Goal: Task Accomplishment & Management: Complete application form

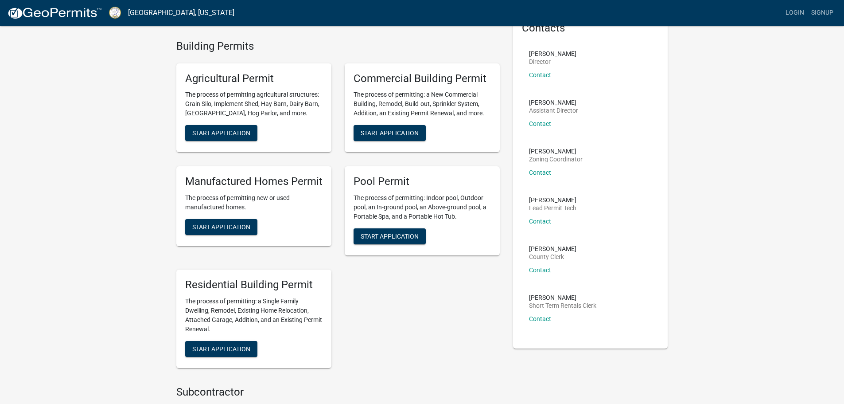
scroll to position [177, 0]
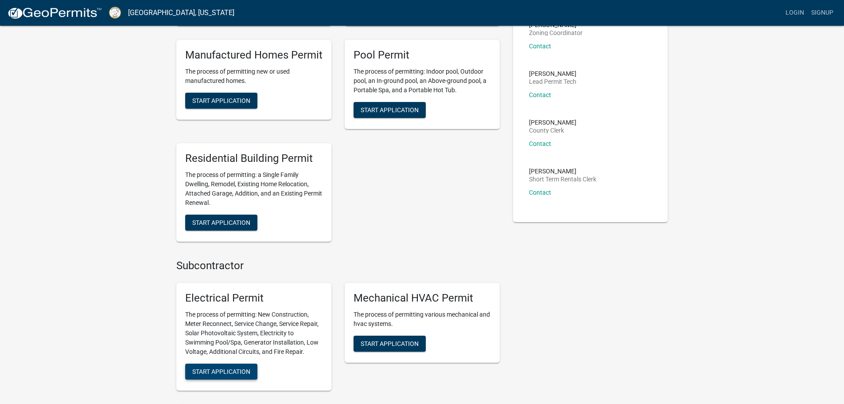
click at [222, 368] on span "Start Application" at bounding box center [221, 370] width 58 height 7
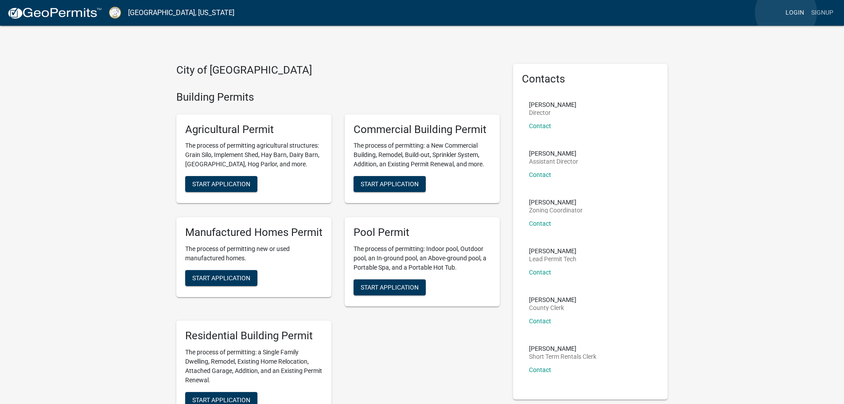
click at [786, 12] on link "Login" at bounding box center [795, 12] width 26 height 17
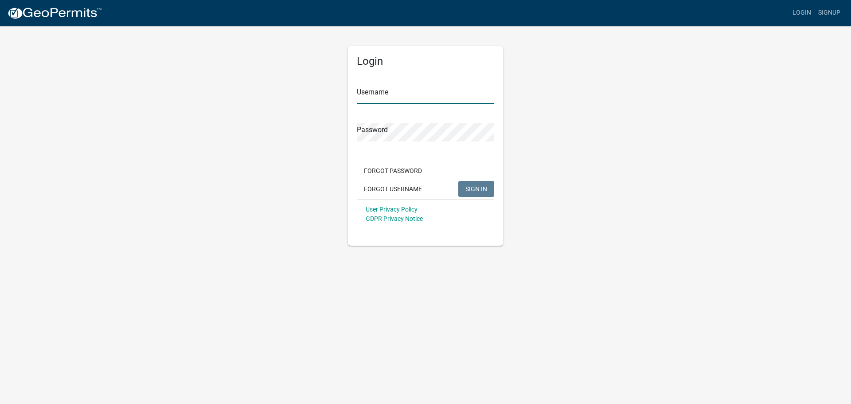
click at [405, 91] on input "Username" at bounding box center [425, 95] width 137 height 18
type input "Zthrower"
click at [396, 142] on form "Username Zthrower Password Forgot Password Forgot Username SIGN IN User Privacy…" at bounding box center [425, 151] width 137 height 156
click at [481, 188] on span "SIGN IN" at bounding box center [476, 188] width 22 height 7
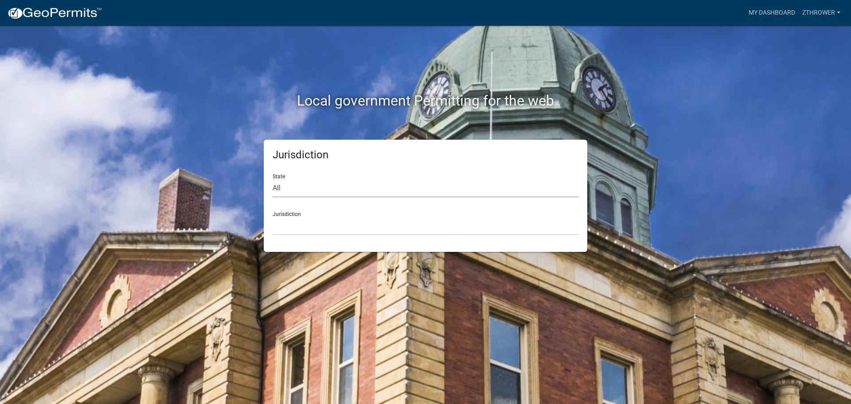
click at [416, 189] on select "All [US_STATE] [US_STATE] [US_STATE] [US_STATE] [US_STATE] [US_STATE] [US_STATE…" at bounding box center [426, 188] width 306 height 18
select select "[US_STATE]"
click at [273, 179] on select "All [US_STATE] [US_STATE] [US_STATE] [US_STATE] [US_STATE] [US_STATE] [US_STATE…" at bounding box center [426, 188] width 306 height 18
drag, startPoint x: 413, startPoint y: 197, endPoint x: 399, endPoint y: 231, distance: 37.0
click at [399, 231] on select "[GEOGRAPHIC_DATA], [US_STATE][PERSON_NAME][GEOGRAPHIC_DATA], [US_STATE][PERSON_…" at bounding box center [426, 226] width 306 height 18
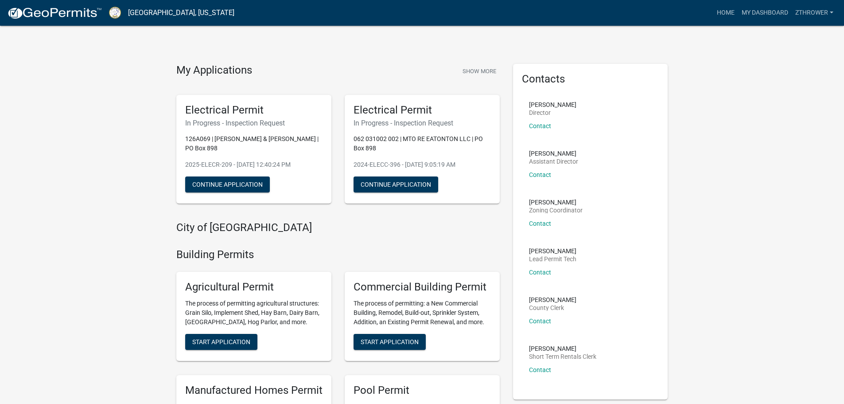
click at [404, 234] on h4 "City of [GEOGRAPHIC_DATA]" at bounding box center [338, 227] width 324 height 13
click at [482, 70] on button "Show More" at bounding box center [479, 71] width 41 height 15
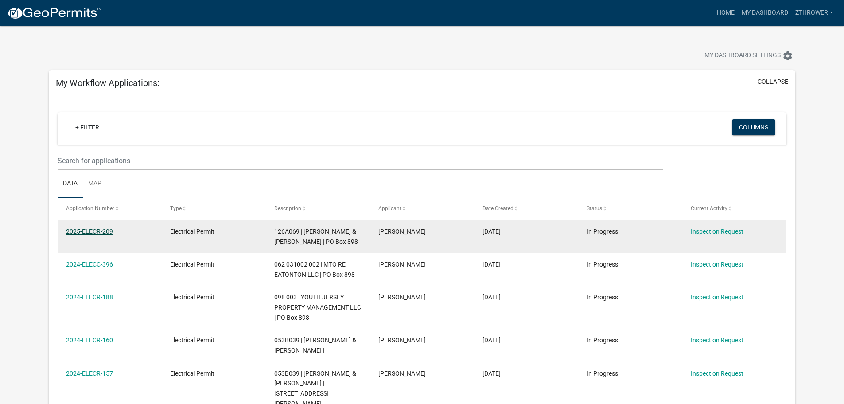
click at [89, 231] on link "2025-ELECR-209" at bounding box center [89, 231] width 47 height 7
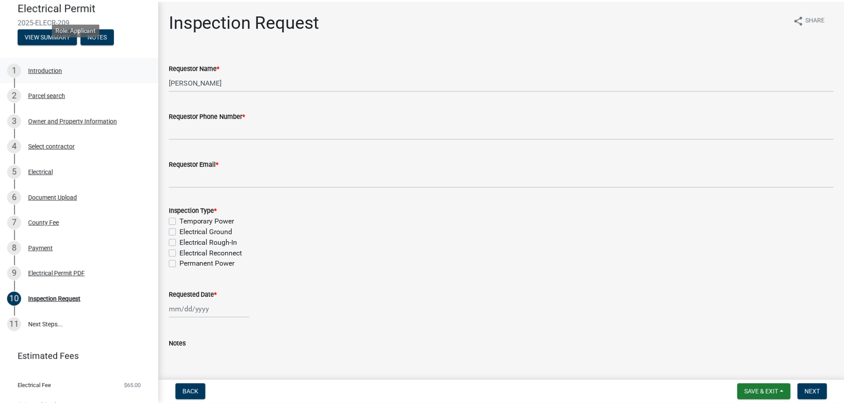
scroll to position [91, 0]
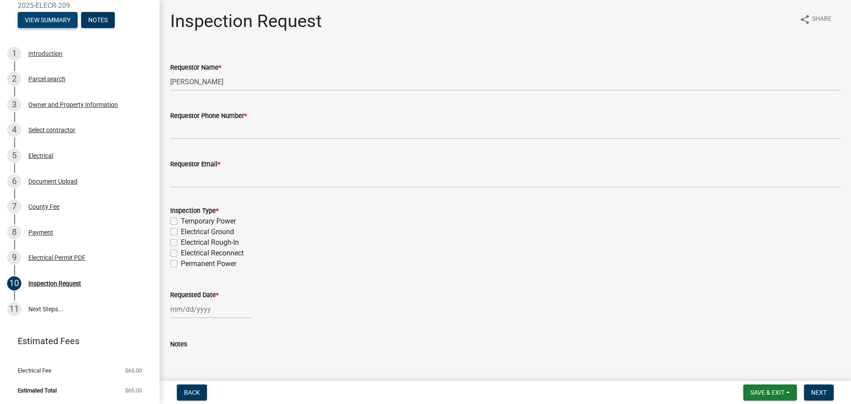
click at [55, 24] on button "View Summary" at bounding box center [48, 20] width 60 height 16
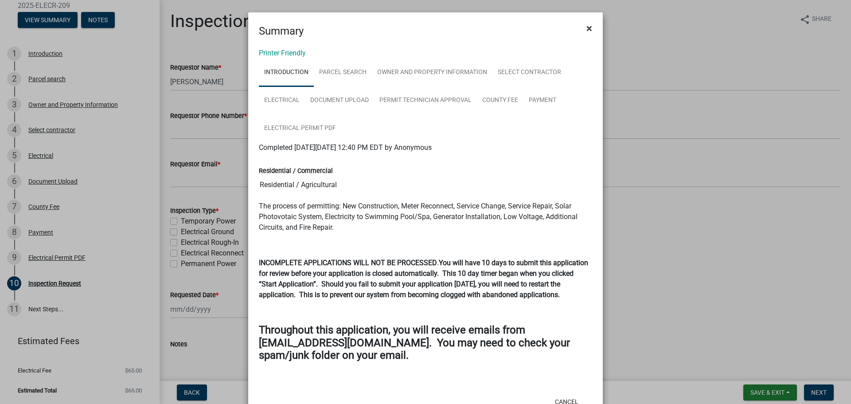
click at [587, 27] on span "×" at bounding box center [589, 28] width 6 height 12
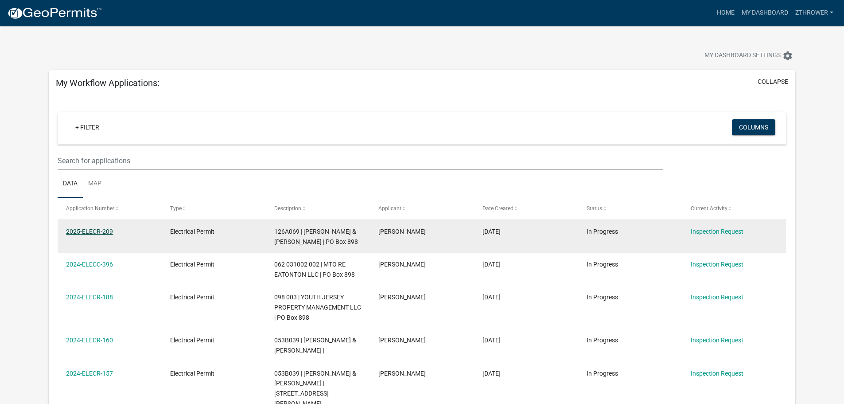
click at [104, 229] on link "2025-ELECR-209" at bounding box center [89, 231] width 47 height 7
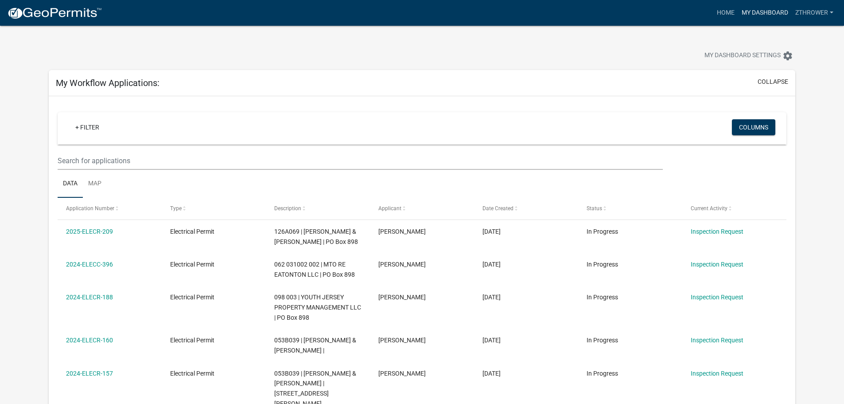
click at [762, 8] on link "My Dashboard" at bounding box center [766, 12] width 54 height 17
click at [715, 12] on link "Home" at bounding box center [726, 12] width 25 height 17
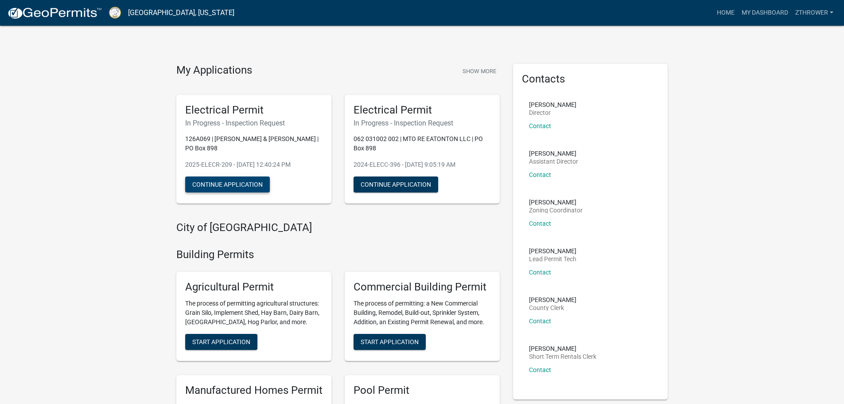
click at [255, 183] on button "Continue Application" at bounding box center [227, 184] width 85 height 16
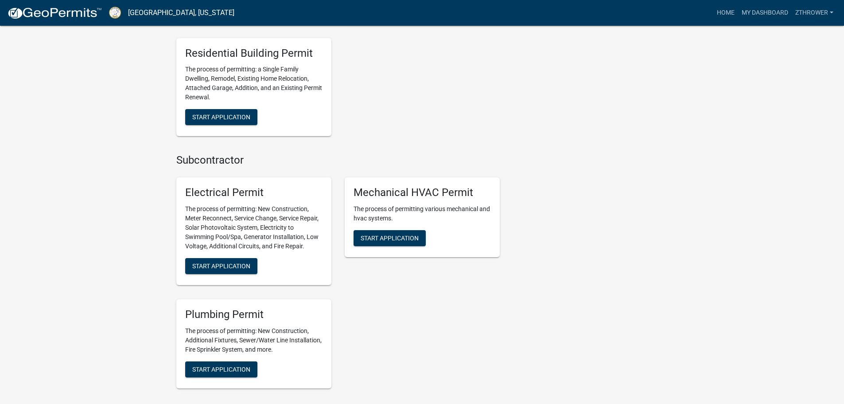
scroll to position [443, 0]
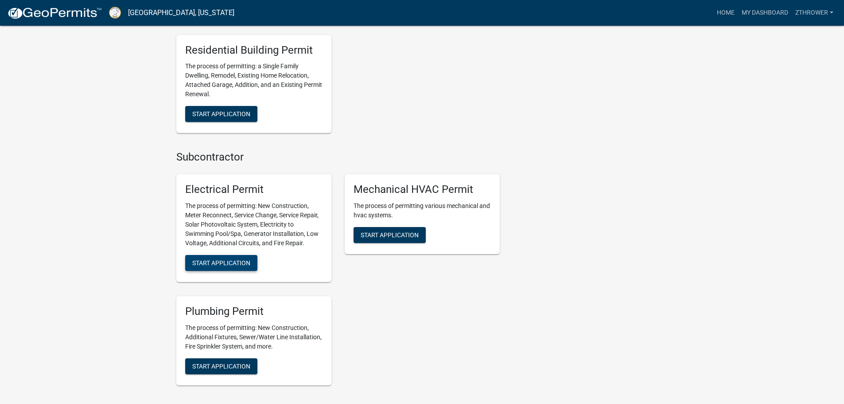
click at [213, 264] on span "Start Application" at bounding box center [221, 262] width 58 height 7
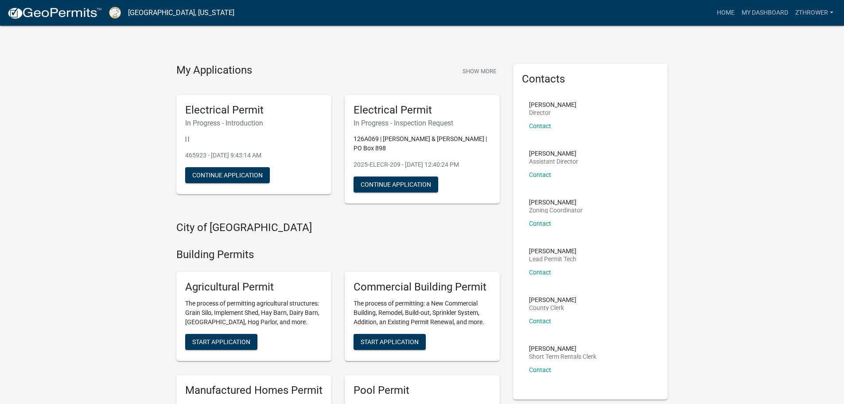
click at [266, 138] on p "| |" at bounding box center [253, 138] width 137 height 9
click at [245, 181] on button "Continue Application" at bounding box center [227, 175] width 85 height 16
click at [416, 183] on button "Continue Application" at bounding box center [396, 184] width 85 height 16
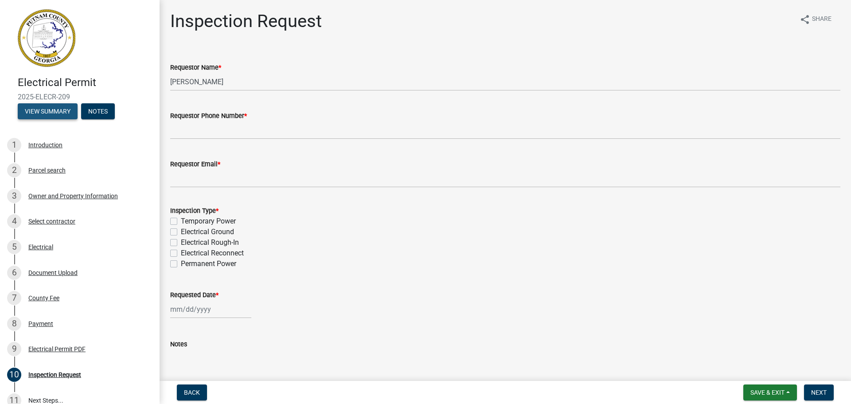
click at [48, 112] on button "View Summary" at bounding box center [48, 111] width 60 height 16
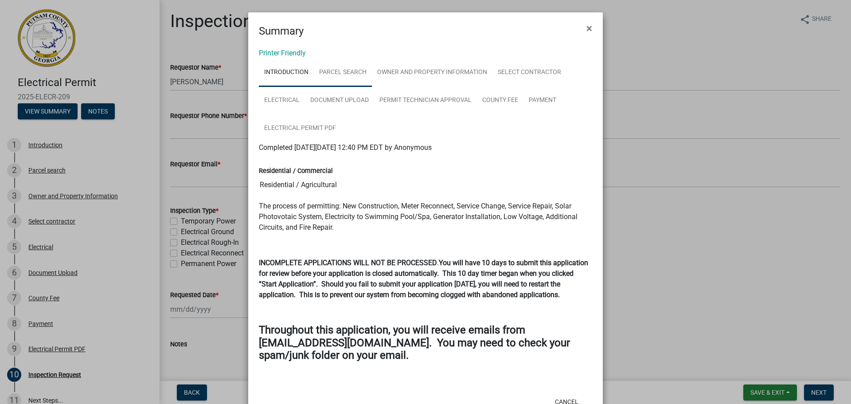
click at [341, 71] on link "Parcel search" at bounding box center [343, 73] width 58 height 28
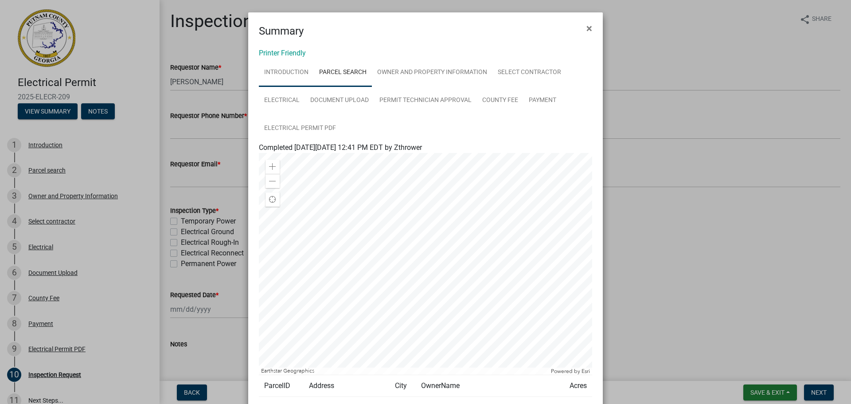
click at [286, 73] on link "Introduction" at bounding box center [286, 73] width 55 height 28
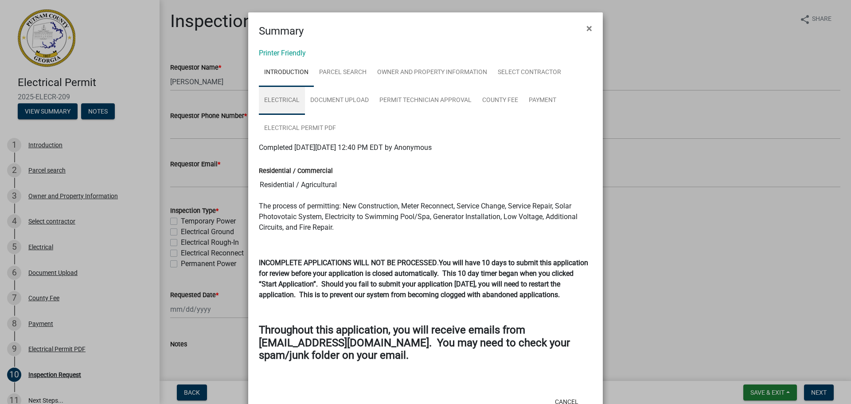
click at [282, 98] on link "Electrical" at bounding box center [282, 100] width 46 height 28
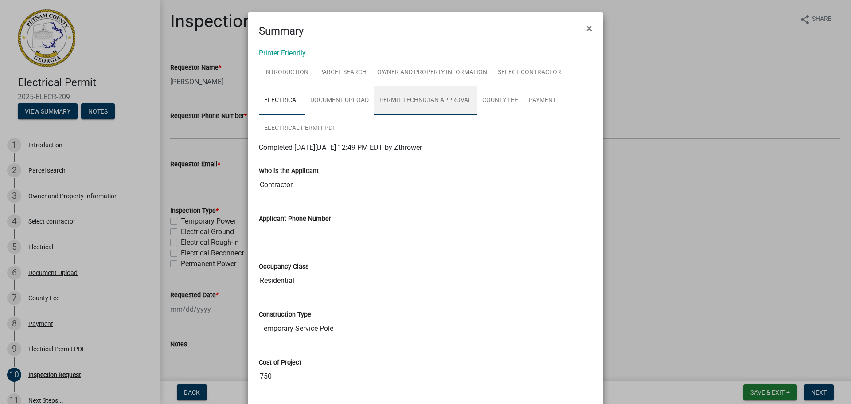
click at [397, 99] on link "Permit Technician Approval" at bounding box center [425, 100] width 103 height 28
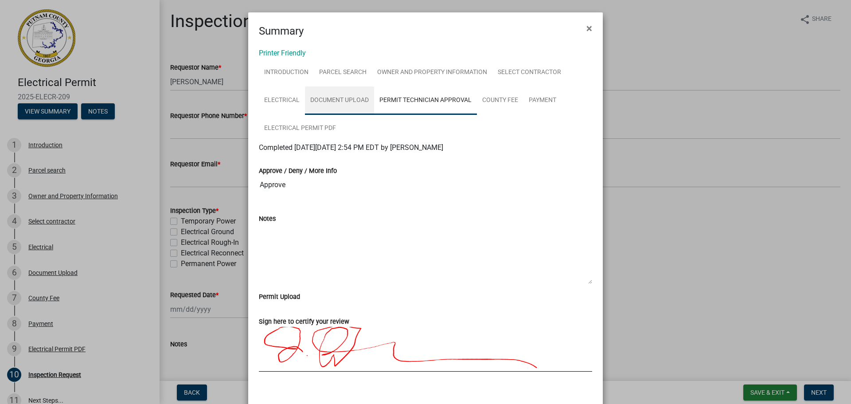
click at [333, 95] on link "Document Upload" at bounding box center [339, 100] width 69 height 28
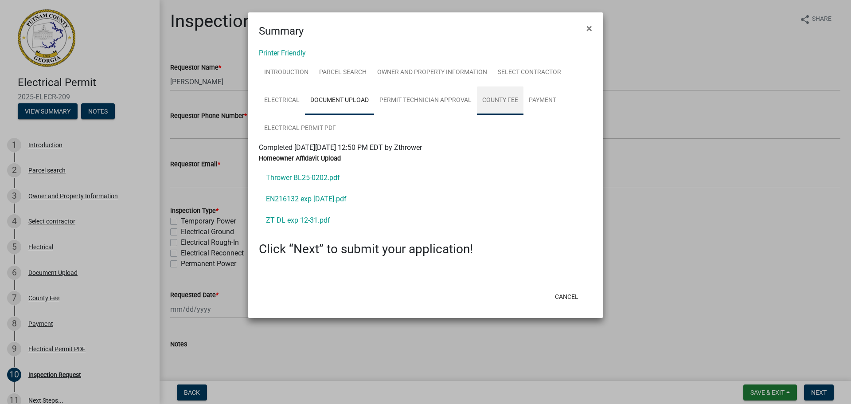
click at [522, 100] on link "County Fee" at bounding box center [500, 100] width 47 height 28
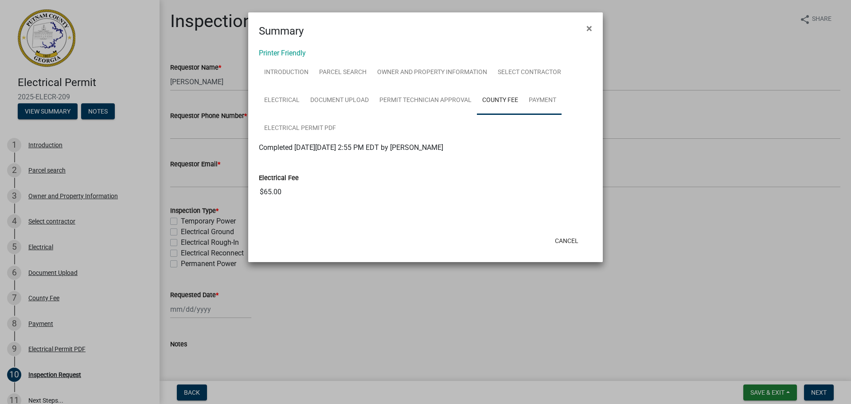
click at [545, 98] on link "Payment" at bounding box center [543, 100] width 38 height 28
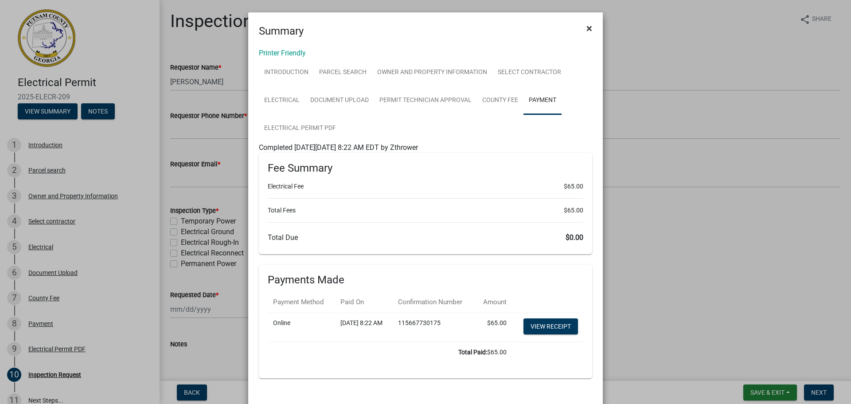
click at [588, 29] on span "×" at bounding box center [589, 28] width 6 height 12
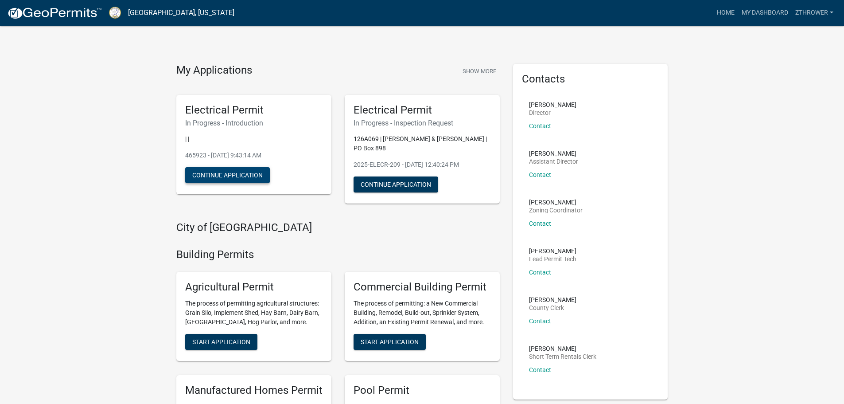
click at [213, 170] on button "Continue Application" at bounding box center [227, 175] width 85 height 16
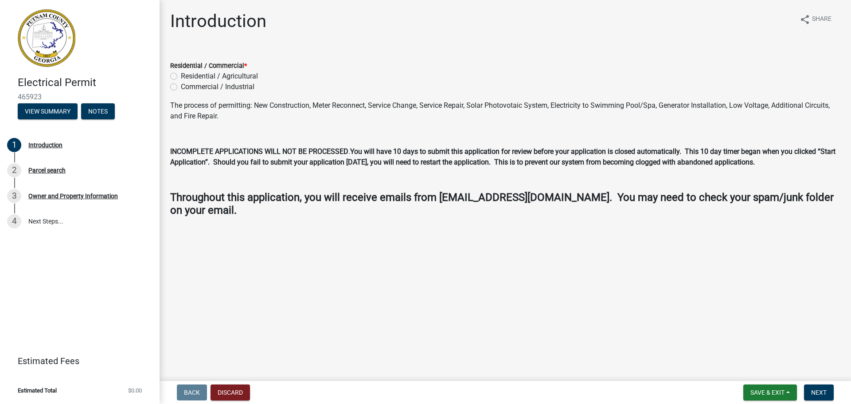
click at [181, 75] on label "Residential / Agricultural" at bounding box center [219, 76] width 77 height 11
click at [181, 75] on input "Residential / Agricultural" at bounding box center [184, 74] width 6 height 6
radio input "true"
click at [818, 392] on span "Next" at bounding box center [819, 392] width 16 height 7
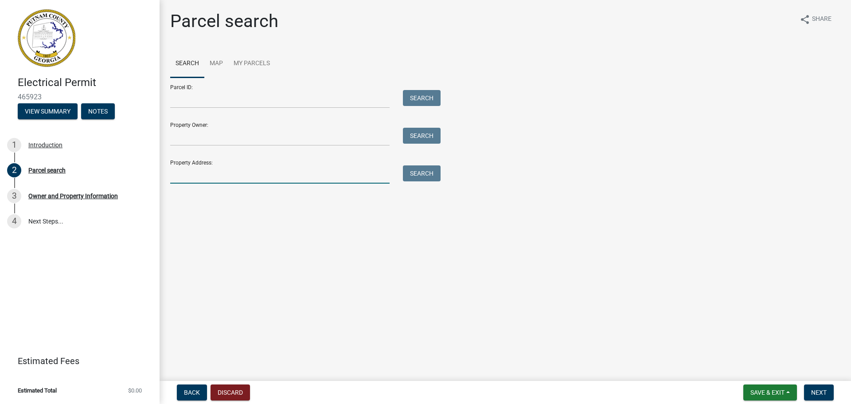
click at [262, 176] on input "Property Address:" at bounding box center [279, 174] width 219 height 18
click at [278, 179] on input "Property Address:" at bounding box center [279, 174] width 219 height 18
type input "[STREET_ADDRESS]"
click at [420, 170] on button "Search" at bounding box center [422, 173] width 38 height 16
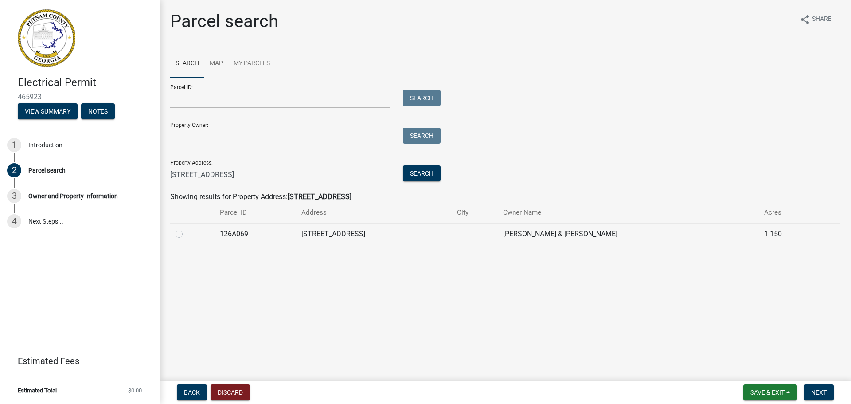
click at [186, 229] on label at bounding box center [186, 229] width 0 height 0
click at [186, 233] on input "radio" at bounding box center [189, 232] width 6 height 6
radio input "true"
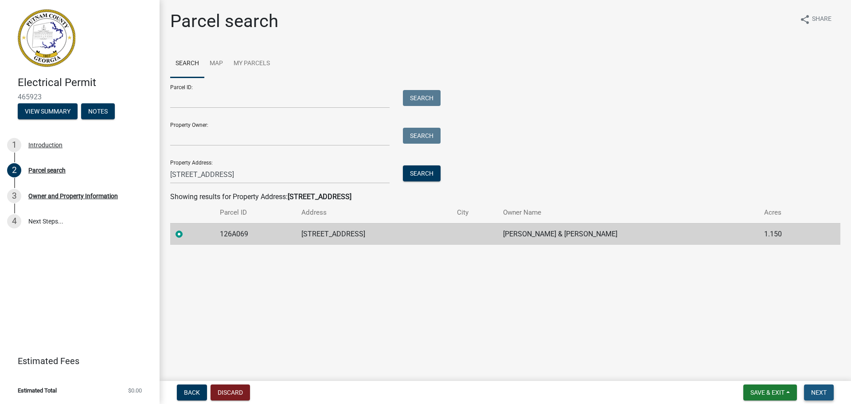
click at [814, 391] on span "Next" at bounding box center [819, 392] width 16 height 7
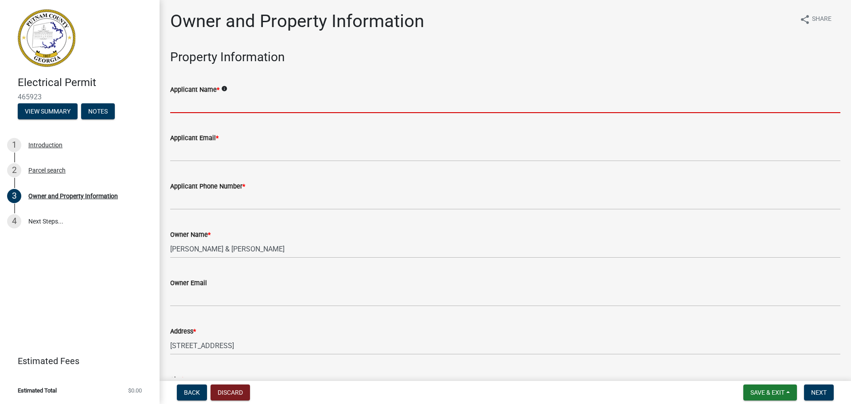
click at [266, 102] on input "Applicant Name *" at bounding box center [505, 104] width 670 height 18
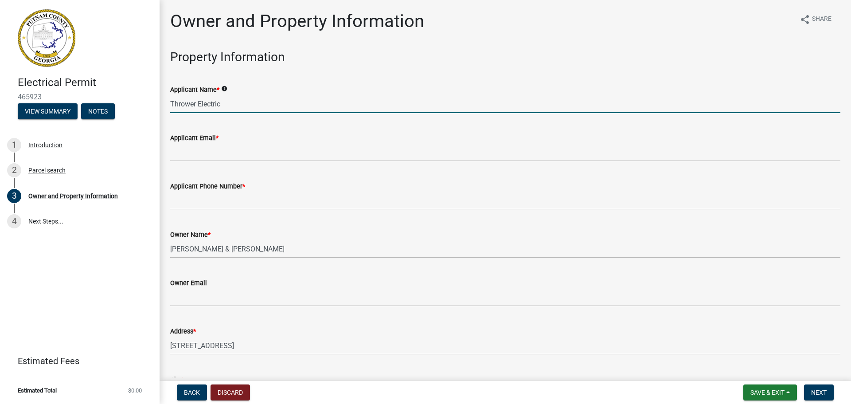
type input "Thrower Electric"
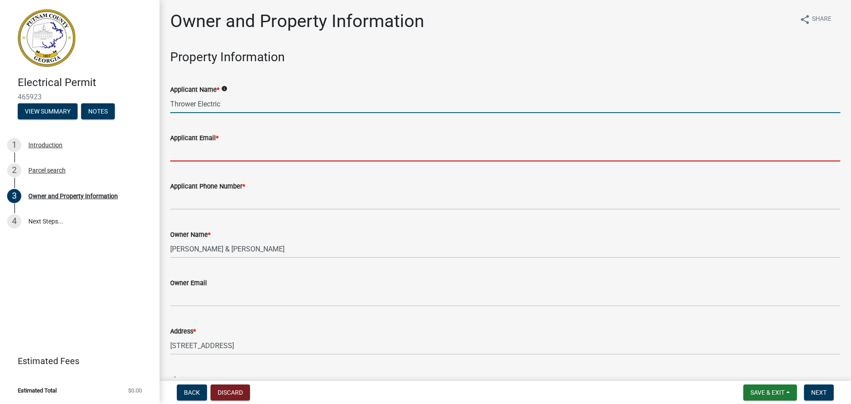
click at [213, 149] on input "Applicant Email *" at bounding box center [505, 152] width 670 height 18
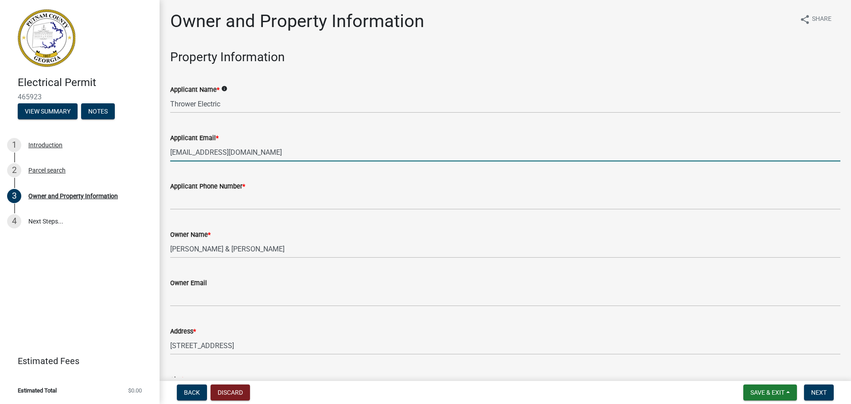
type input "[EMAIL_ADDRESS][DOMAIN_NAME]"
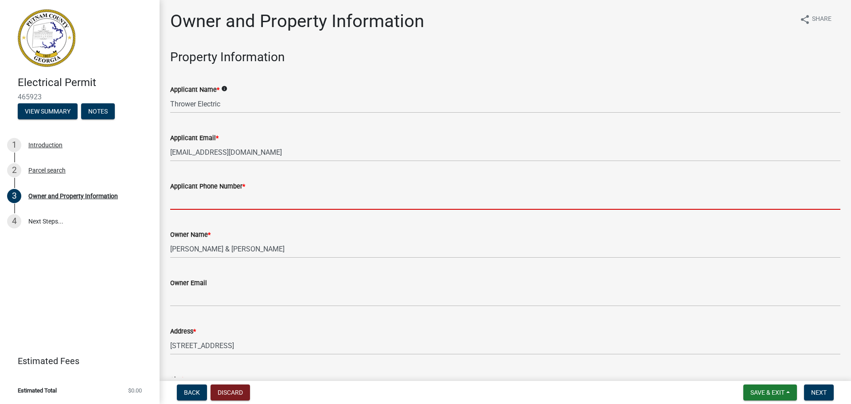
click at [200, 195] on input "Applicant Phone Number *" at bounding box center [505, 201] width 670 height 18
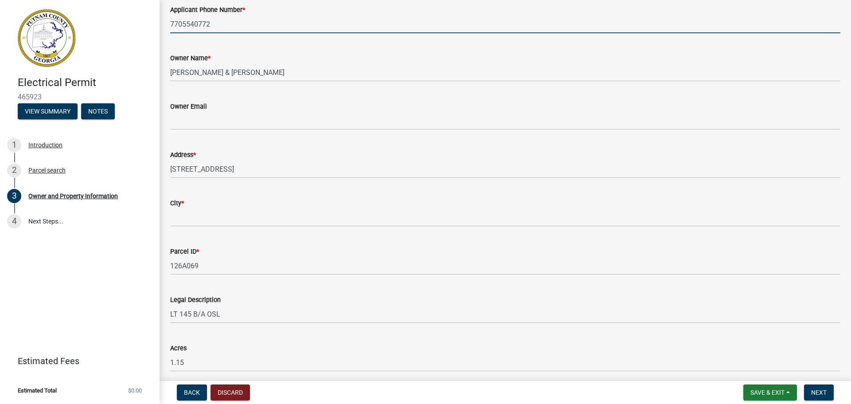
scroll to position [177, 0]
type input "7705540772"
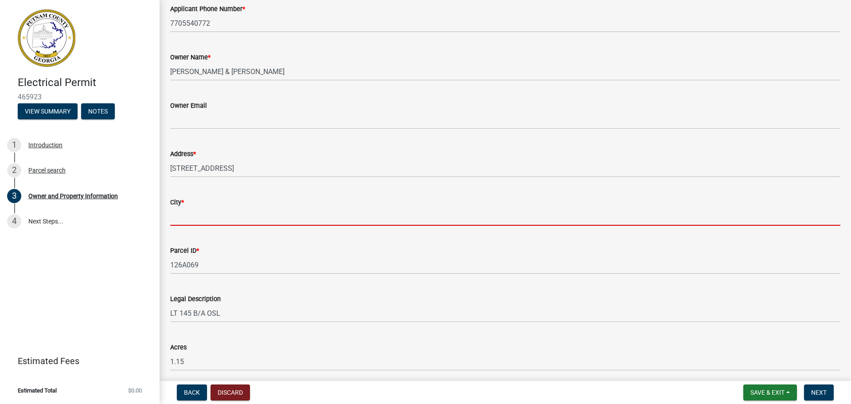
click at [283, 216] on input "City *" at bounding box center [505, 216] width 670 height 18
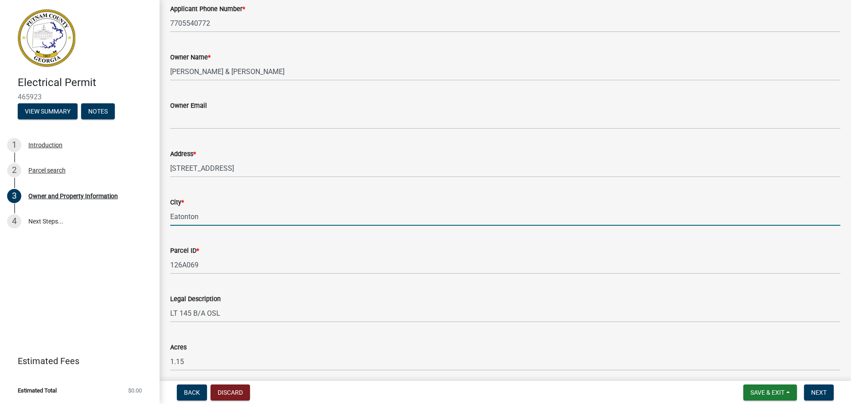
type input "Eatonton"
click at [341, 240] on div "Parcel ID * 126A069" at bounding box center [505, 253] width 670 height 41
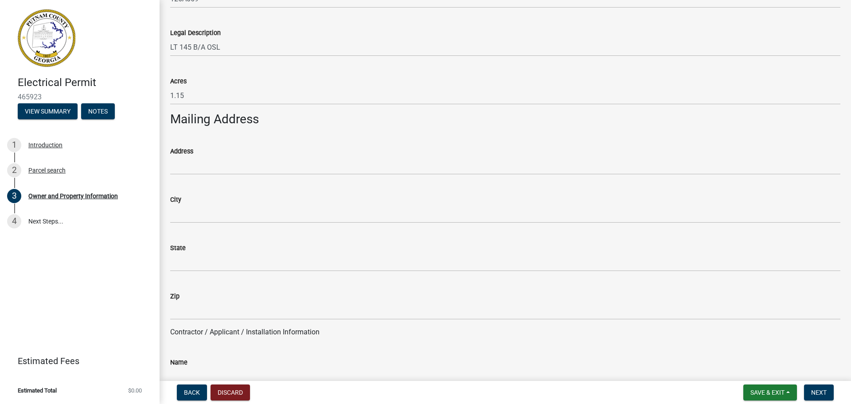
scroll to position [399, 0]
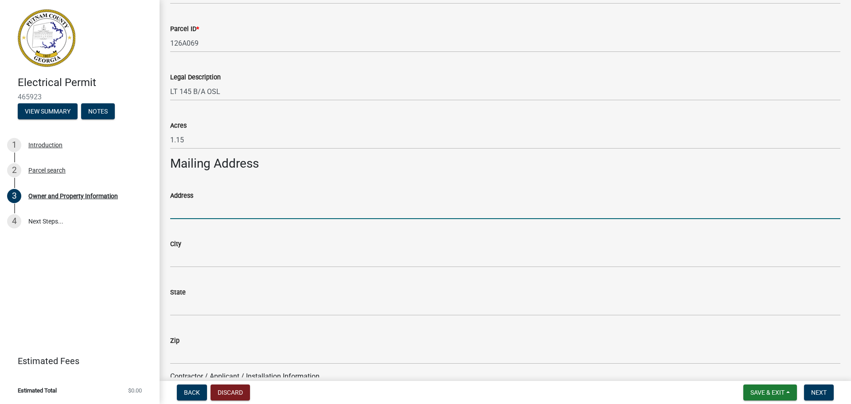
click at [246, 213] on input "Address" at bounding box center [505, 210] width 670 height 18
type input "PO Box 898"
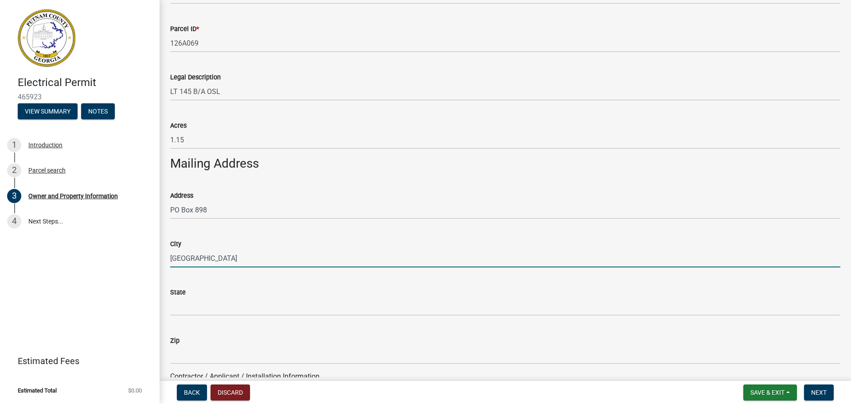
type input "[GEOGRAPHIC_DATA]"
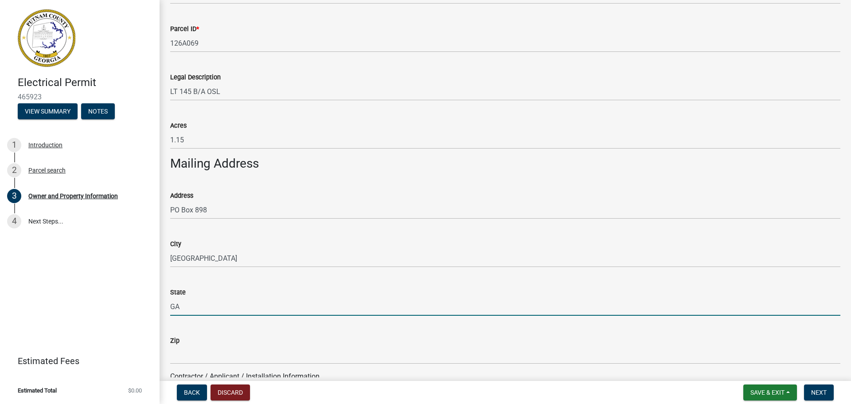
type input "GA"
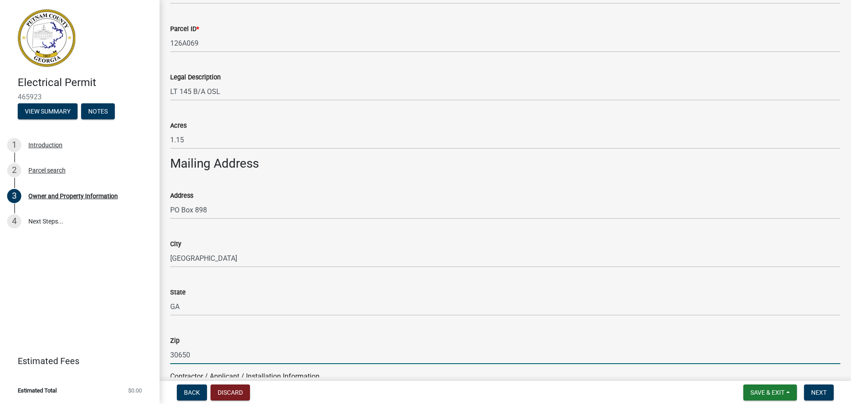
type input "30650"
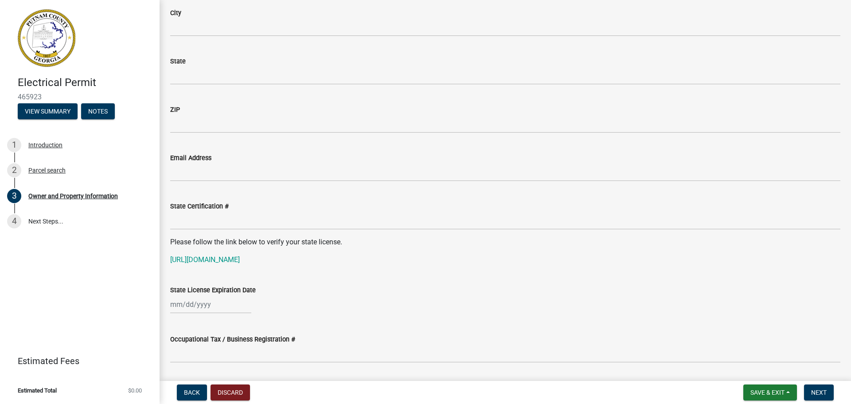
scroll to position [1075, 0]
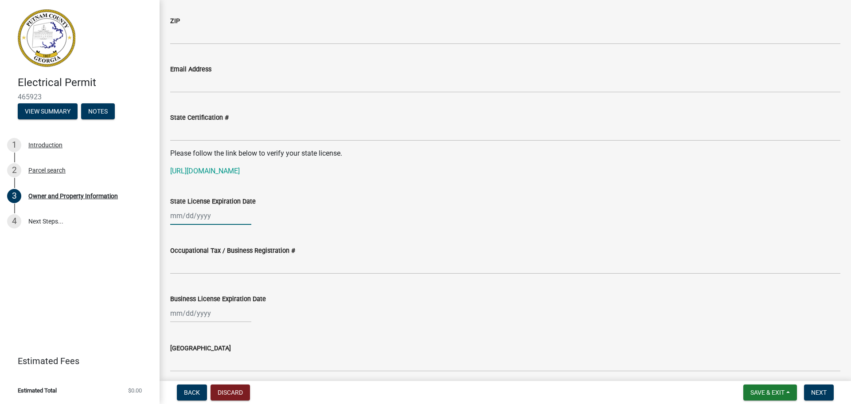
click at [220, 217] on div at bounding box center [210, 216] width 81 height 18
select select "8"
select select "2025"
click at [177, 216] on input "State License Expiration Date" at bounding box center [210, 216] width 81 height 18
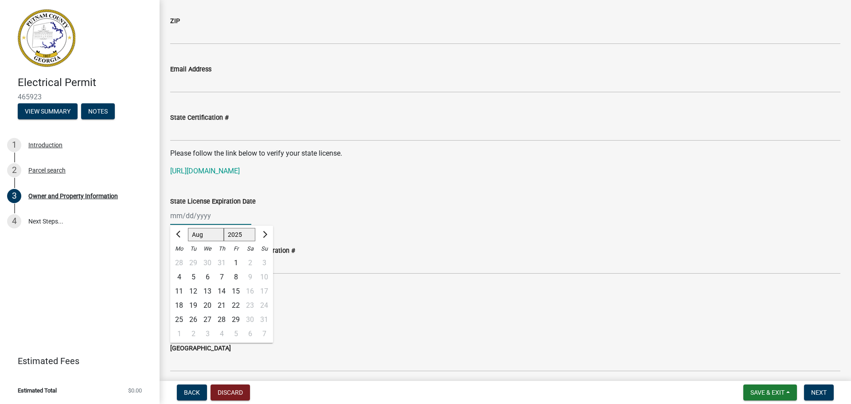
click at [177, 216] on input "State License Expiration Date" at bounding box center [210, 216] width 81 height 18
type input "06302026"
click at [316, 188] on div "State License Expiration Date 06302026 [PERSON_NAME] Apr May Jun [DATE] Aug Sep…" at bounding box center [505, 204] width 670 height 41
click at [177, 219] on div "06302026" at bounding box center [210, 216] width 81 height 18
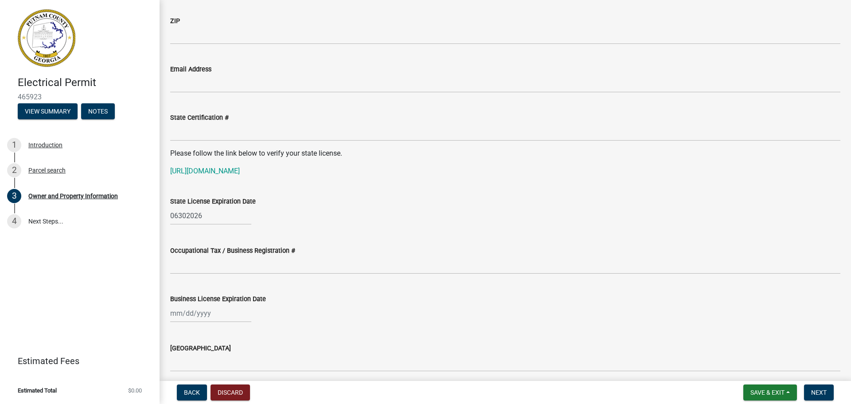
select select "8"
select select "2025"
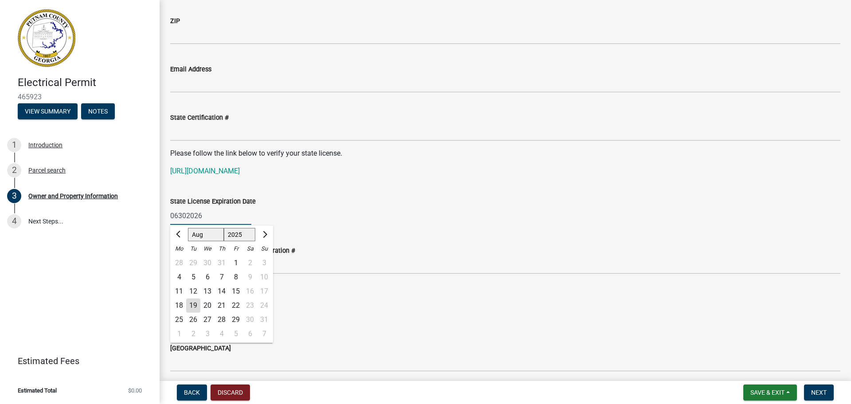
click at [179, 214] on input "06302026" at bounding box center [210, 216] width 81 height 18
click at [188, 216] on input "06/302026" at bounding box center [210, 216] width 81 height 18
type input "[DATE]"
click at [328, 217] on div "[DATE] Jan Feb Mar Apr May Jun [DATE] Aug Sep Oct Nov [DATE] 1526 1527 1528 152…" at bounding box center [505, 216] width 670 height 18
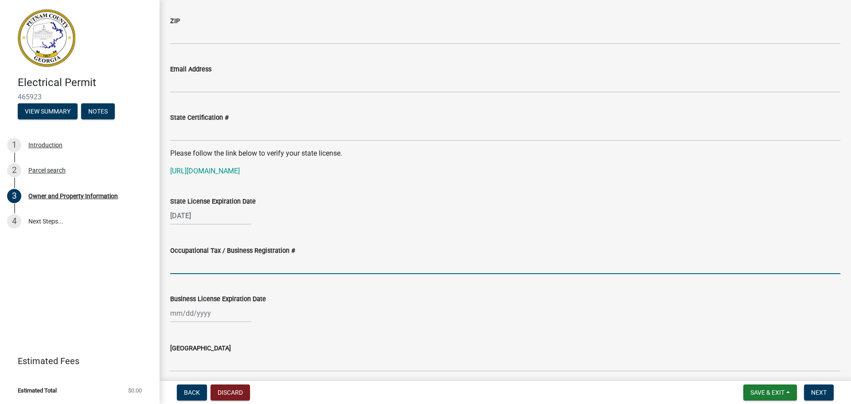
click at [261, 271] on input "Occupational Tax / Business Registration #" at bounding box center [505, 265] width 670 height 18
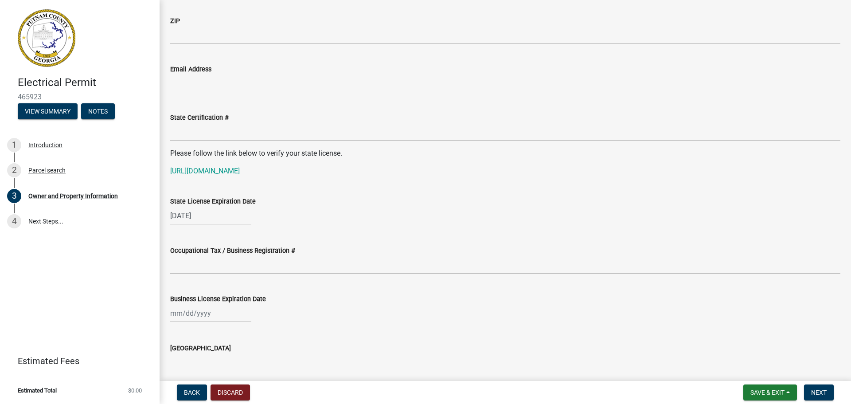
drag, startPoint x: 298, startPoint y: 305, endPoint x: 291, endPoint y: 306, distance: 7.7
click at [298, 305] on div at bounding box center [505, 313] width 670 height 18
click at [196, 317] on div at bounding box center [210, 313] width 81 height 18
select select "8"
select select "2025"
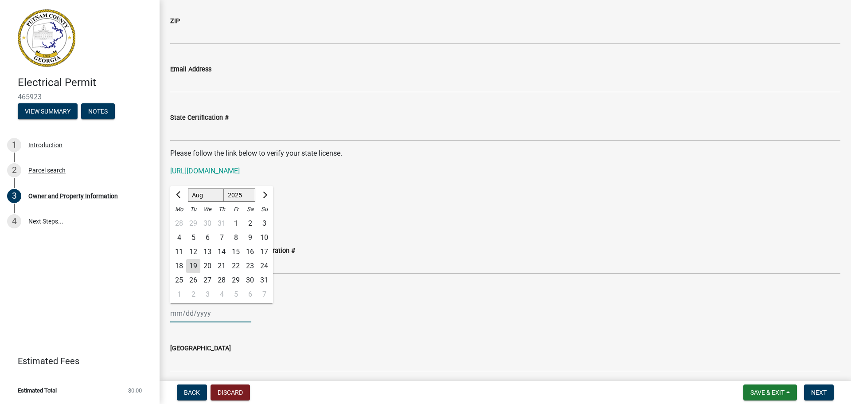
click at [179, 319] on input "Business License Expiration Date" at bounding box center [210, 313] width 81 height 18
drag, startPoint x: 213, startPoint y: 311, endPoint x: 167, endPoint y: 312, distance: 46.1
click at [167, 312] on div "Business License Expiration Date Jan Feb Mar Apr [PERSON_NAME][DATE] Sep Oct No…" at bounding box center [506, 301] width 684 height 41
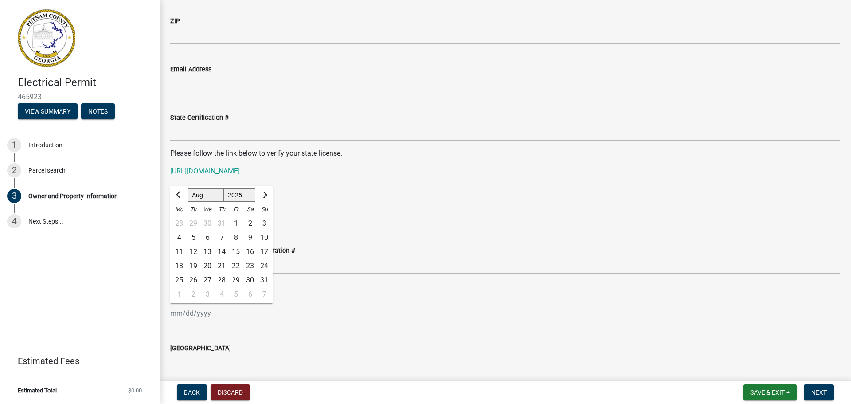
click at [175, 315] on input "Business License Expiration Date" at bounding box center [210, 313] width 81 height 18
click at [173, 313] on input "Business License Expiration Date" at bounding box center [210, 313] width 81 height 18
type input "[DATE]"
click at [481, 340] on div "[GEOGRAPHIC_DATA]" at bounding box center [505, 350] width 670 height 41
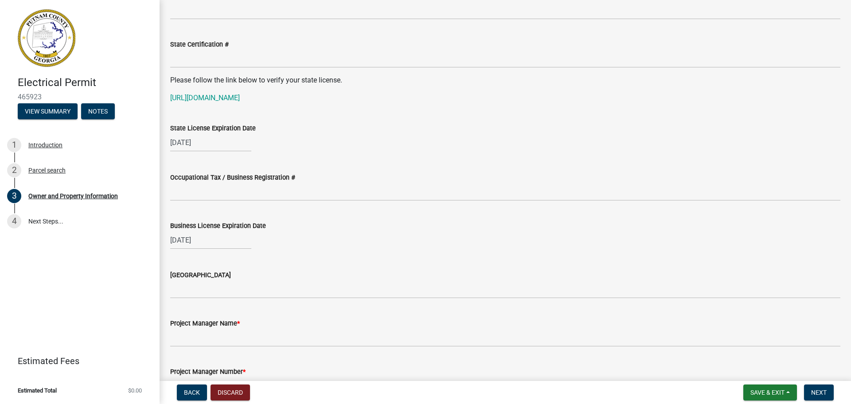
scroll to position [1252, 0]
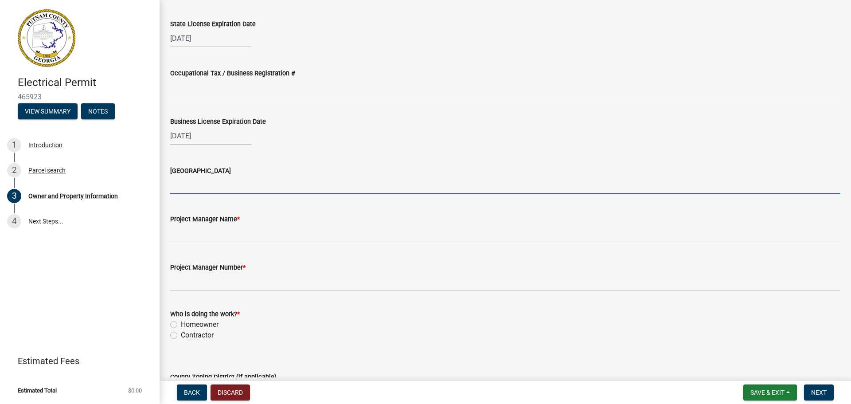
click at [223, 187] on input "[GEOGRAPHIC_DATA]" at bounding box center [505, 185] width 670 height 18
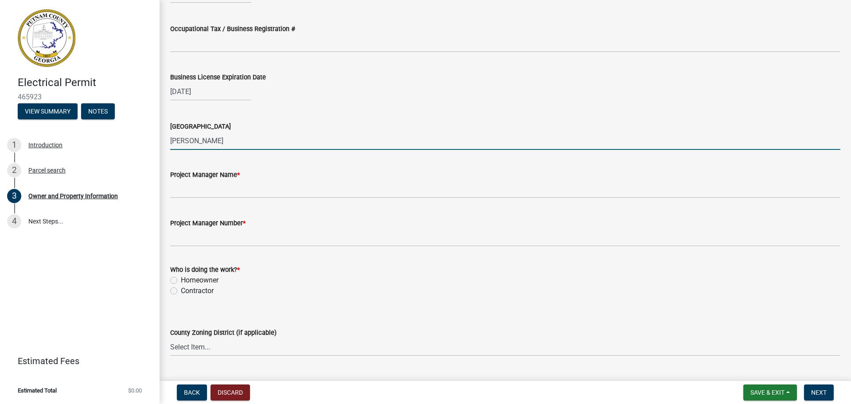
type input "[PERSON_NAME]"
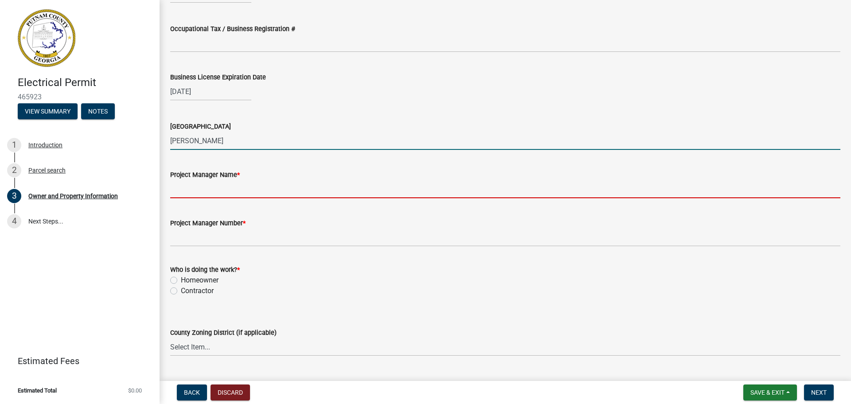
click at [220, 186] on input "Project Manager Name *" at bounding box center [505, 189] width 670 height 18
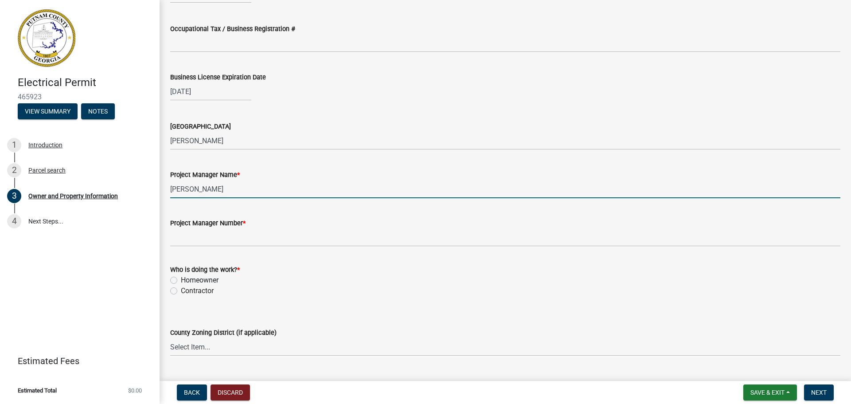
type input "[PERSON_NAME]"
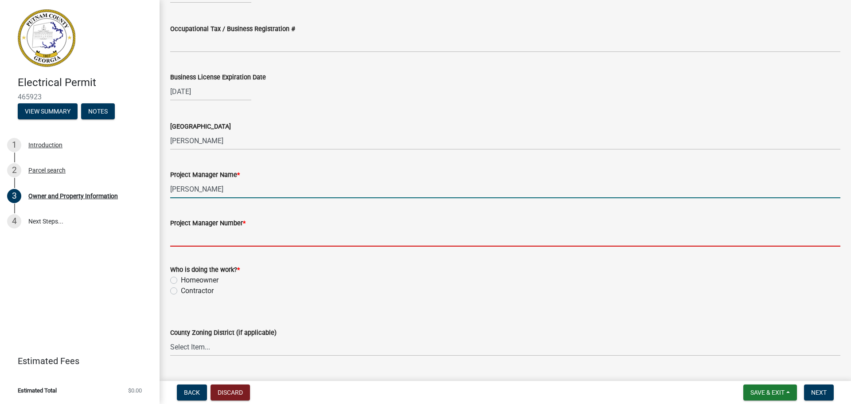
click at [198, 242] on input "Project Manager Number *" at bounding box center [505, 237] width 670 height 18
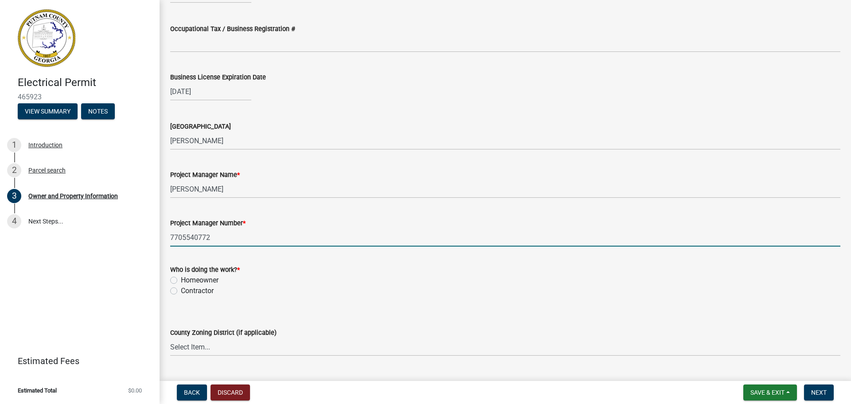
type input "7705540772"
click at [181, 291] on label "Contractor" at bounding box center [197, 290] width 33 height 11
click at [181, 291] on input "Contractor" at bounding box center [184, 288] width 6 height 6
radio input "true"
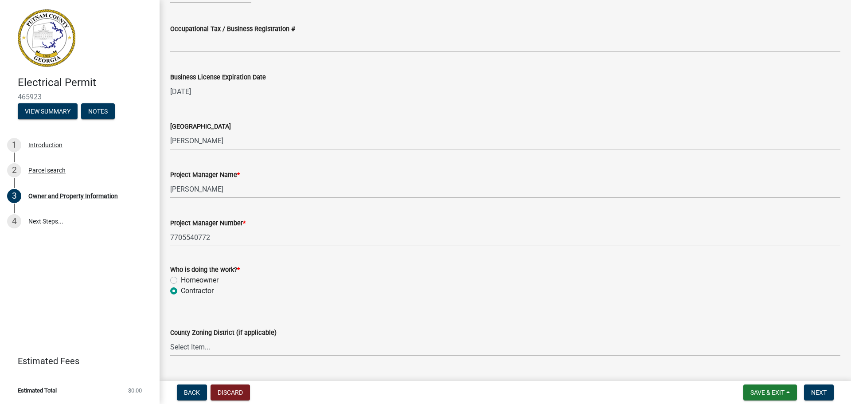
click at [354, 287] on div "Contractor" at bounding box center [505, 290] width 670 height 11
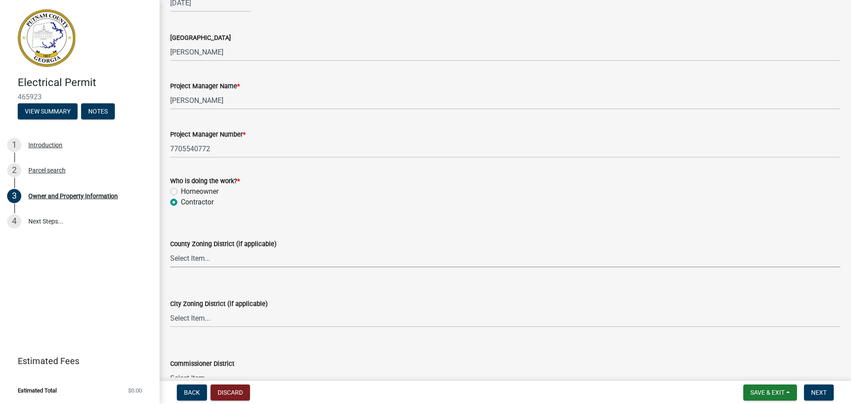
click at [318, 262] on select "Select Item... AG-1 R-1R R-1 R-2 MHP RM-1 RM-3 C-1 C-2 I-M PUD N/A" at bounding box center [505, 258] width 670 height 18
click at [448, 296] on form "City Zoning District (if applicable) Select Item... A-1 A-2 R-1 R-2 R-3 R-4 MHP…" at bounding box center [505, 307] width 670 height 39
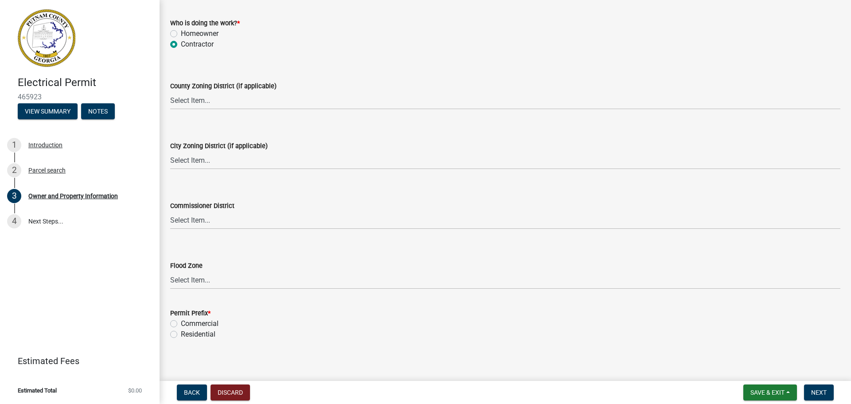
scroll to position [1548, 0]
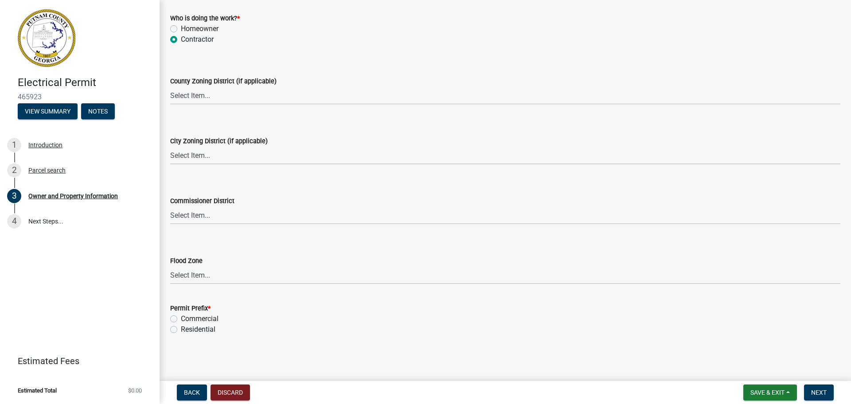
drag, startPoint x: 208, startPoint y: 325, endPoint x: 218, endPoint y: 325, distance: 9.8
click at [210, 325] on label "Residential" at bounding box center [198, 329] width 35 height 11
click at [181, 328] on label "Residential" at bounding box center [198, 329] width 35 height 11
click at [181, 328] on input "Residential" at bounding box center [184, 327] width 6 height 6
radio input "true"
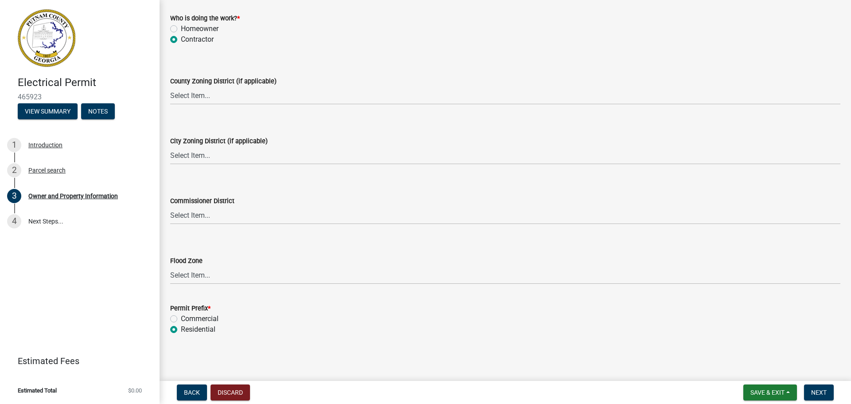
click at [434, 328] on div "Residential" at bounding box center [505, 329] width 670 height 11
click at [821, 390] on span "Next" at bounding box center [819, 392] width 16 height 7
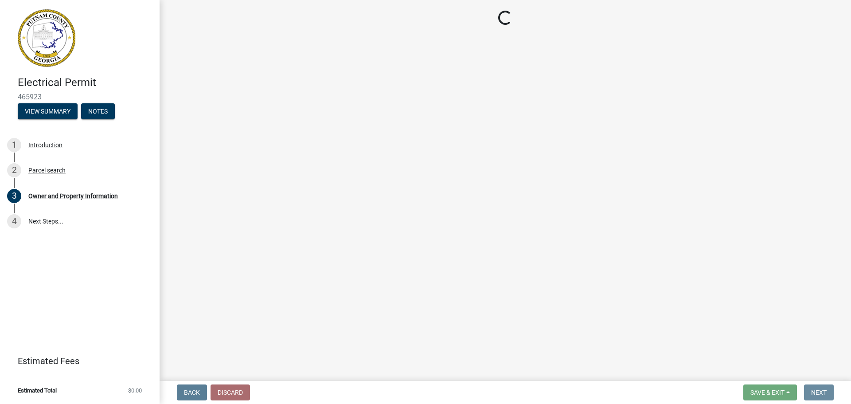
scroll to position [0, 0]
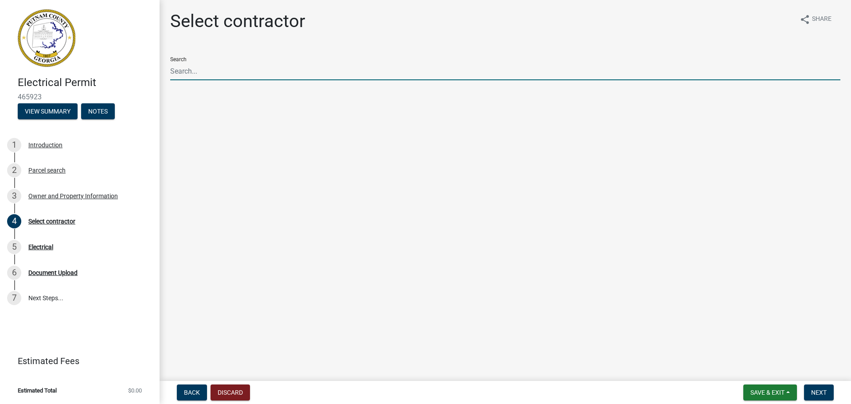
click at [266, 71] on input "Search" at bounding box center [505, 71] width 670 height 18
type input "T"
drag, startPoint x: 821, startPoint y: 399, endPoint x: 821, endPoint y: 394, distance: 5.4
click at [821, 396] on button "Next" at bounding box center [819, 392] width 30 height 16
click at [334, 75] on input "Search" at bounding box center [505, 71] width 670 height 18
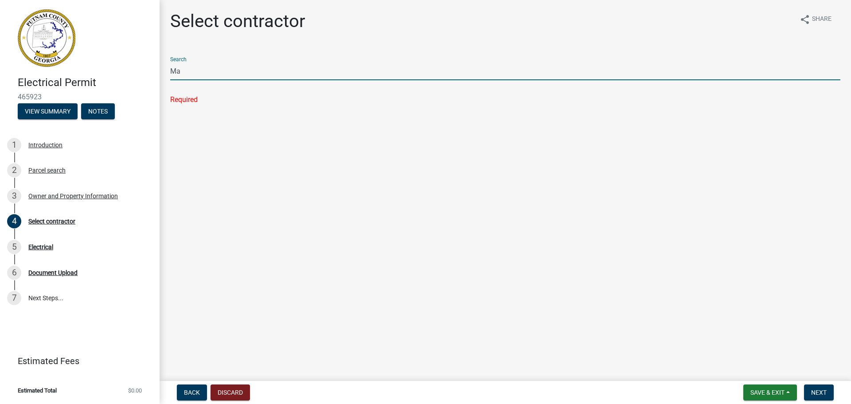
type input "M"
click at [828, 388] on button "Next" at bounding box center [819, 392] width 30 height 16
click at [237, 69] on input "Thrower" at bounding box center [505, 71] width 670 height 18
click at [825, 399] on button "Next" at bounding box center [819, 392] width 30 height 16
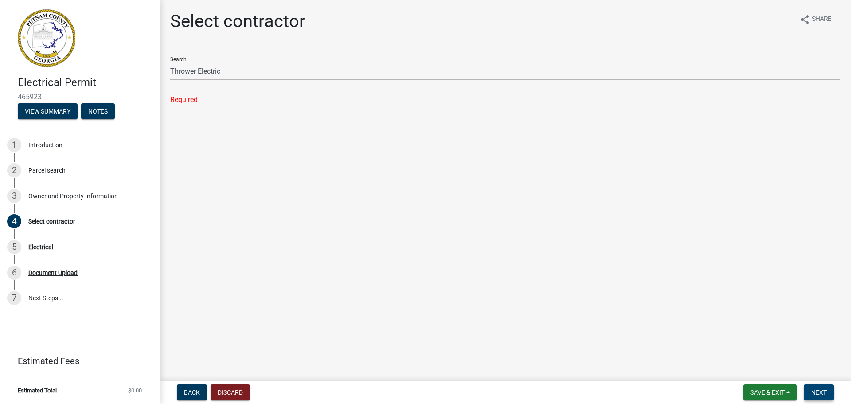
click at [818, 390] on span "Next" at bounding box center [819, 392] width 16 height 7
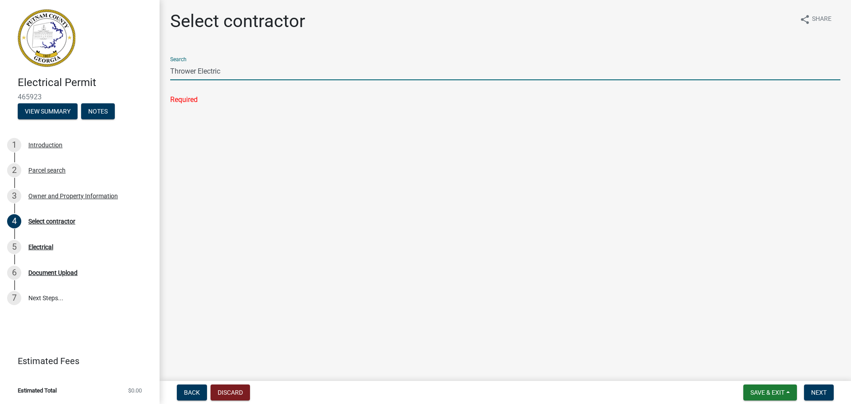
click at [268, 73] on input "Thrower Electric" at bounding box center [505, 71] width 670 height 18
click at [839, 78] on input "Thrower Electric" at bounding box center [505, 71] width 670 height 18
click at [818, 389] on span "Next" at bounding box center [819, 392] width 16 height 7
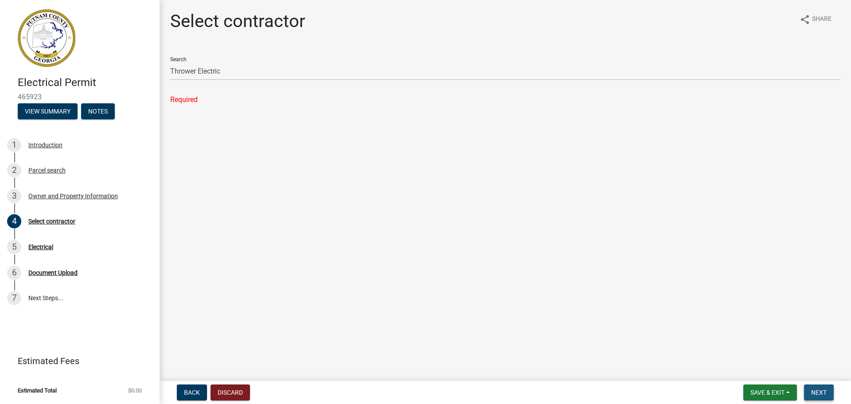
click at [819, 389] on span "Next" at bounding box center [819, 392] width 16 height 7
click at [821, 389] on span "Next" at bounding box center [819, 392] width 16 height 7
click at [231, 253] on main "Select contractor share Share Search Thrower Electric Required" at bounding box center [506, 188] width 692 height 377
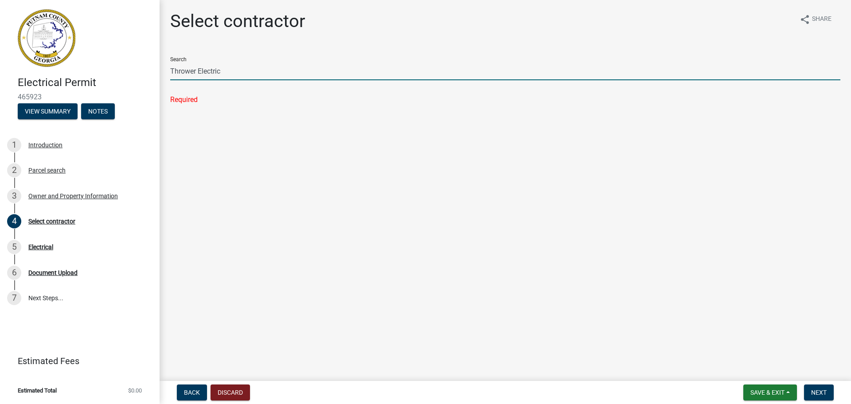
click at [236, 77] on input "Thrower Electric" at bounding box center [505, 71] width 670 height 18
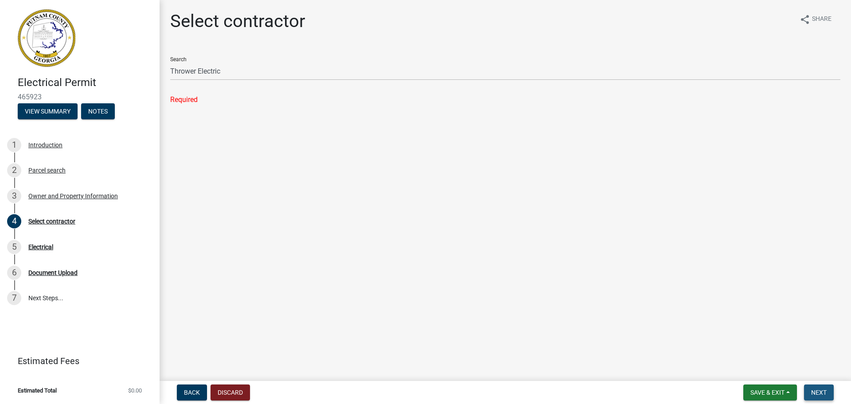
click at [811, 386] on button "Next" at bounding box center [819, 392] width 30 height 16
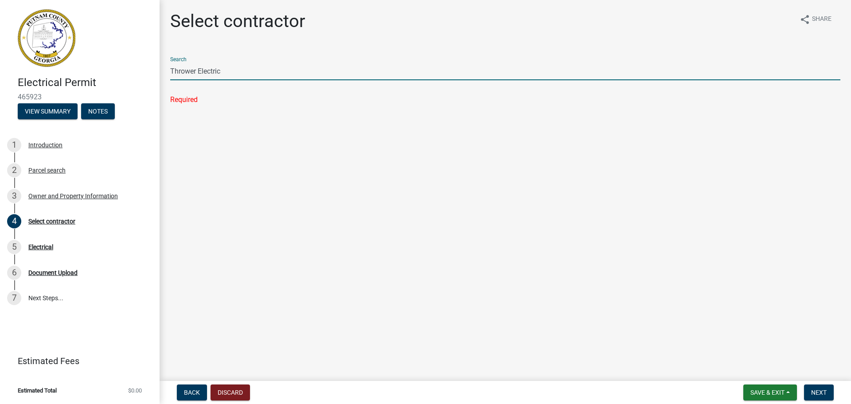
click at [298, 77] on input "Thrower Electric" at bounding box center [505, 71] width 670 height 18
click at [298, 79] on input "Thrower E" at bounding box center [505, 71] width 670 height 18
type input "T"
type input "m"
type input "r"
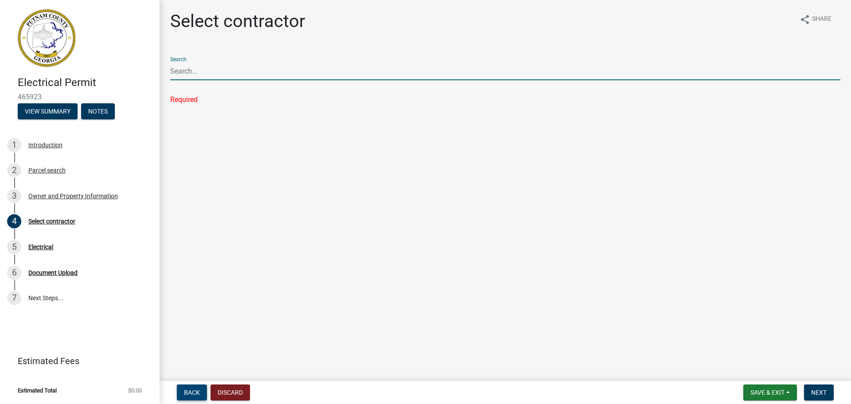
click at [184, 389] on button "Back" at bounding box center [192, 392] width 30 height 16
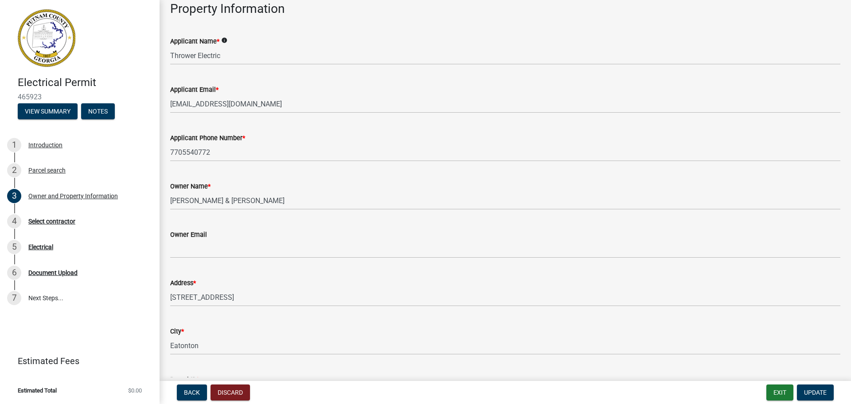
scroll to position [44, 0]
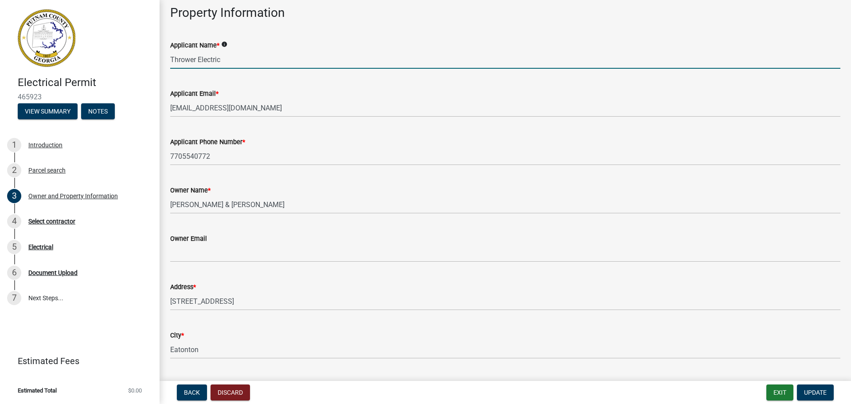
click at [243, 63] on input "Thrower Electric" at bounding box center [505, 60] width 670 height 18
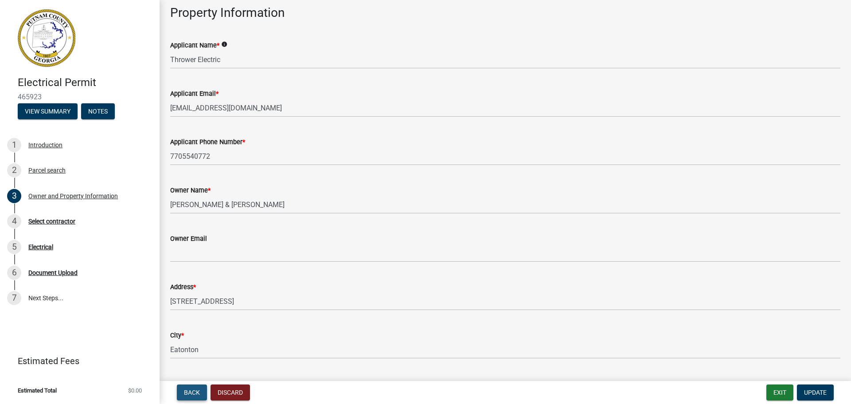
click at [192, 391] on span "Back" at bounding box center [192, 392] width 16 height 7
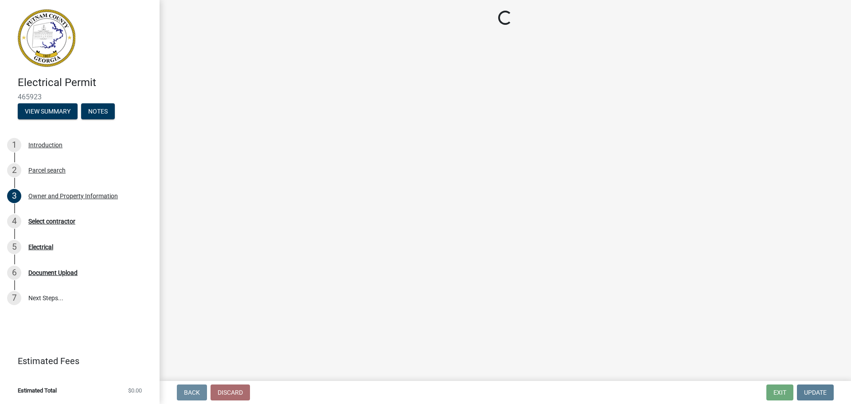
scroll to position [0, 0]
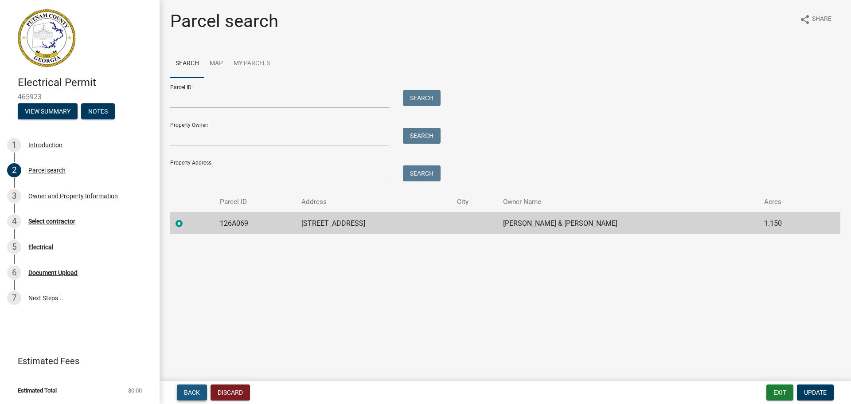
click at [192, 391] on span "Back" at bounding box center [192, 392] width 16 height 7
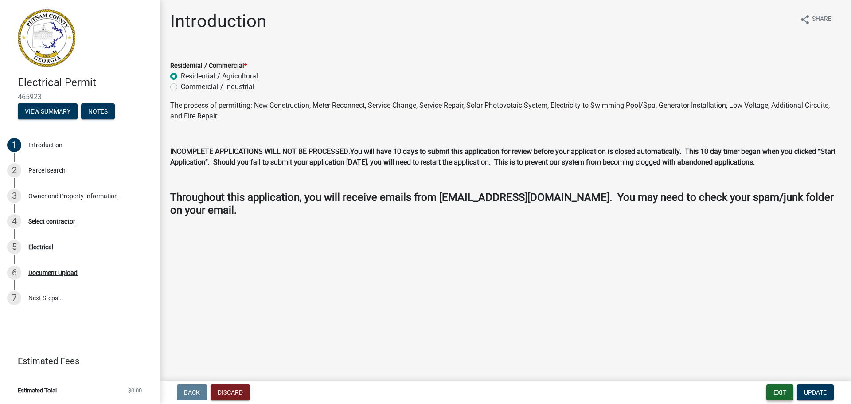
click at [773, 394] on button "Exit" at bounding box center [779, 392] width 27 height 16
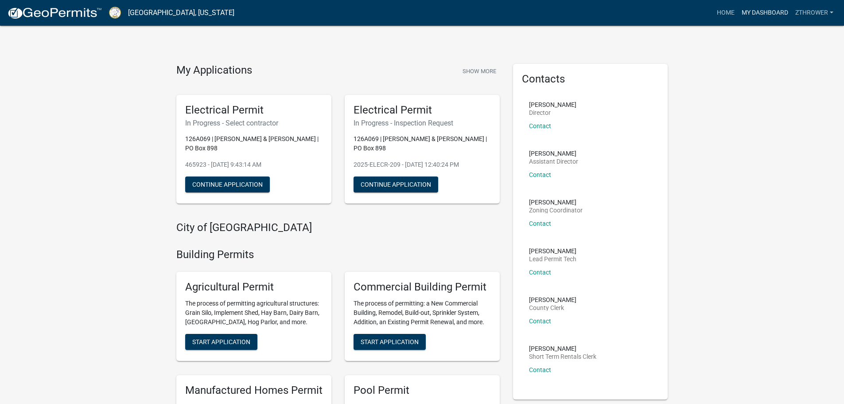
click at [754, 9] on link "My Dashboard" at bounding box center [766, 12] width 54 height 17
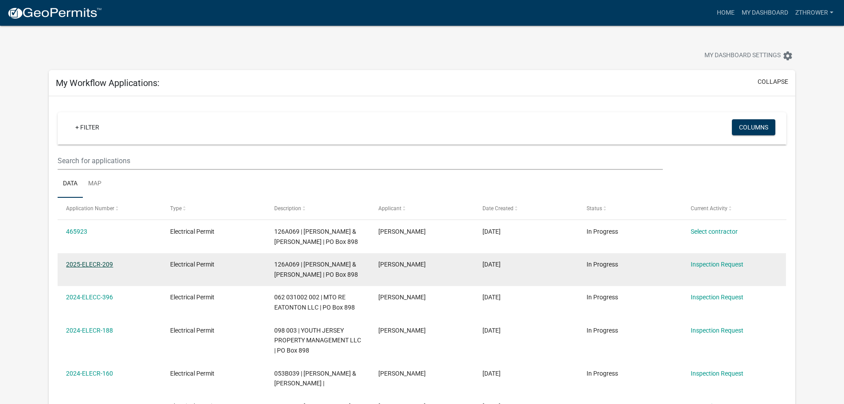
click at [87, 268] on link "2025-ELECR-209" at bounding box center [89, 264] width 47 height 7
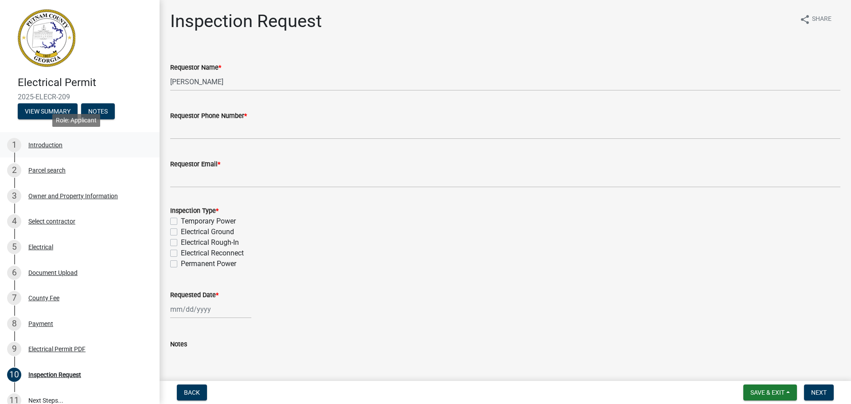
click at [50, 145] on div "Introduction" at bounding box center [45, 145] width 34 height 6
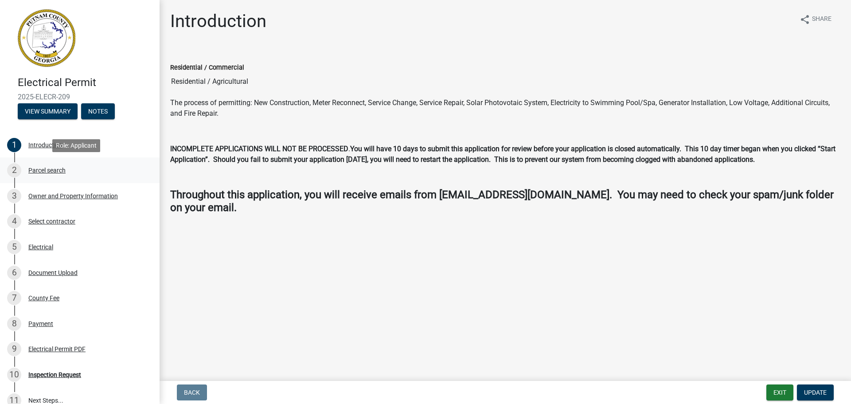
click at [48, 168] on div "Parcel search" at bounding box center [46, 170] width 37 height 6
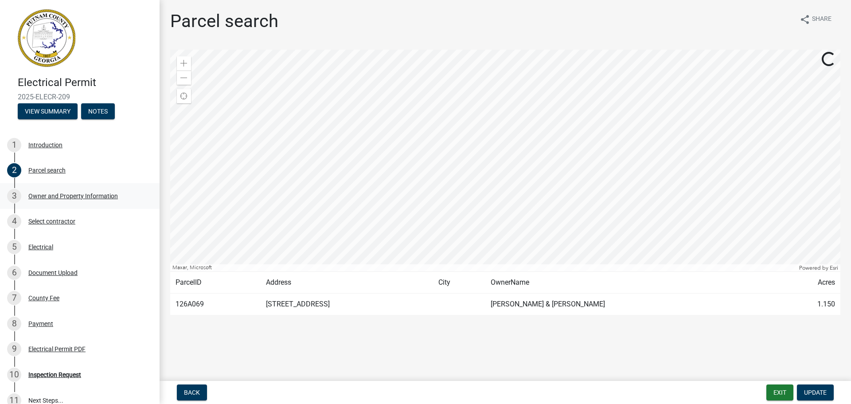
click at [72, 197] on div "Owner and Property Information" at bounding box center [73, 196] width 90 height 6
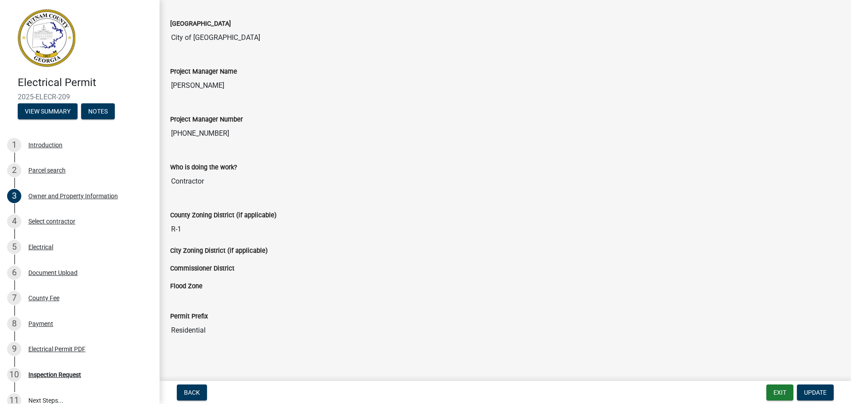
scroll to position [1389, 0]
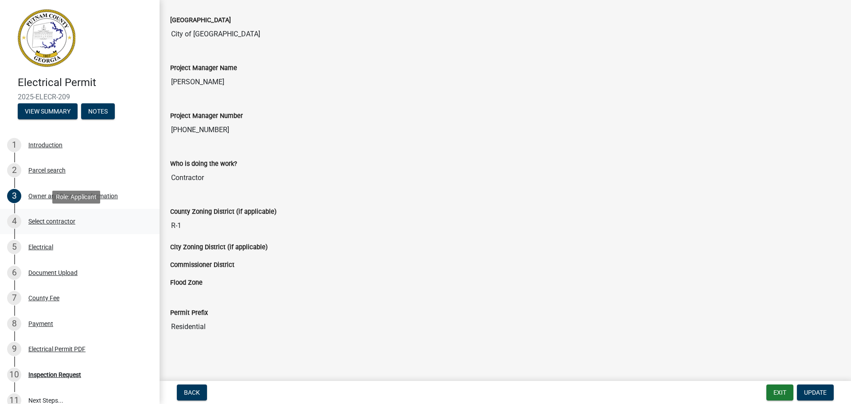
click at [40, 223] on div "Select contractor" at bounding box center [51, 221] width 47 height 6
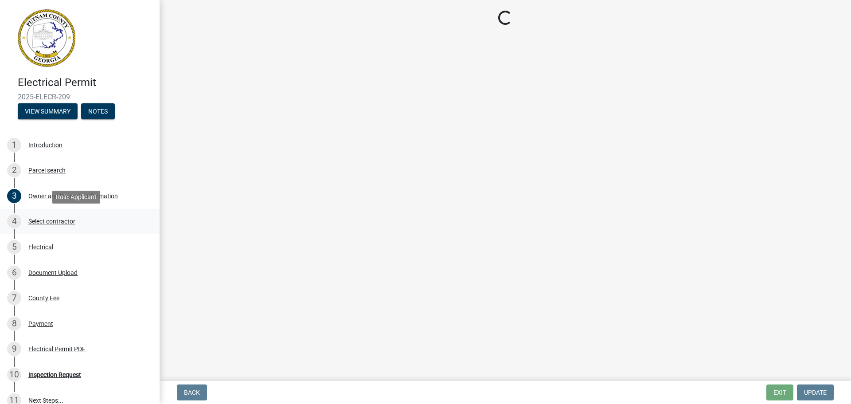
scroll to position [0, 0]
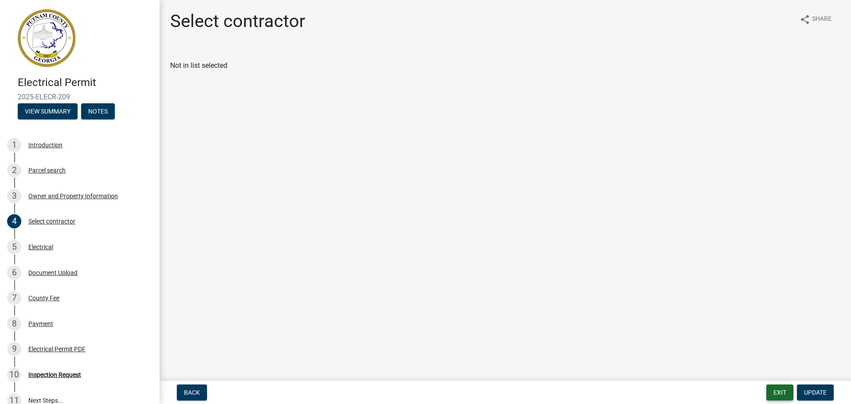
click at [777, 395] on button "Exit" at bounding box center [779, 392] width 27 height 16
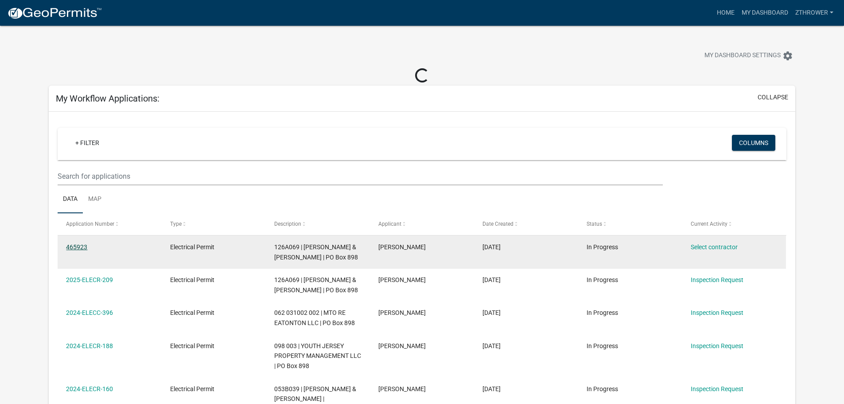
click at [83, 248] on link "465923" at bounding box center [76, 246] width 21 height 7
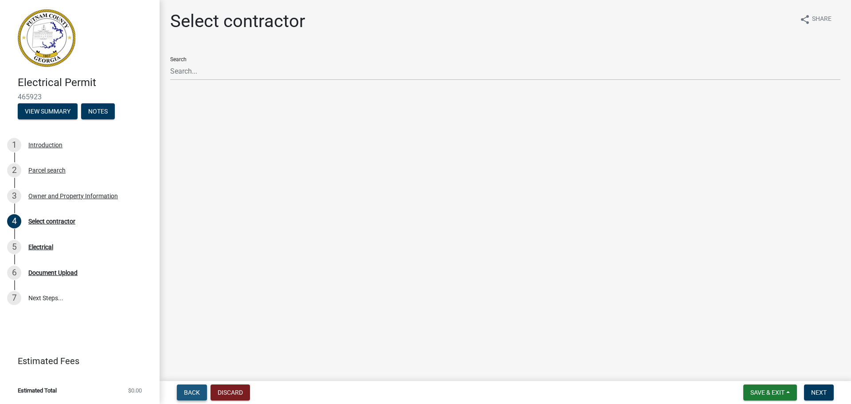
click at [188, 395] on span "Back" at bounding box center [192, 392] width 16 height 7
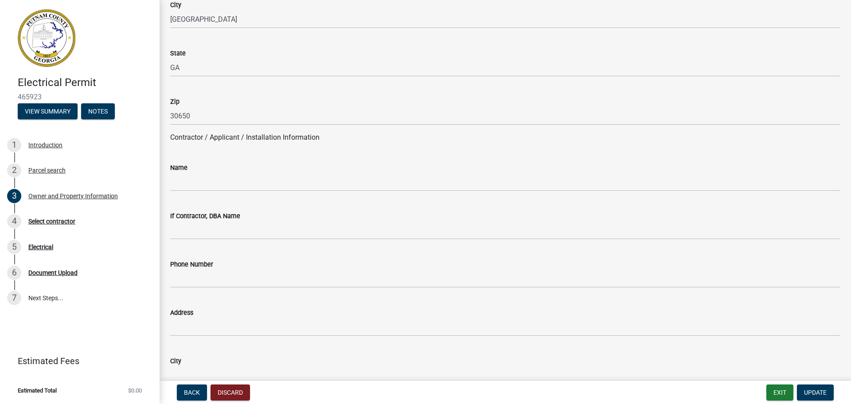
scroll to position [665, 0]
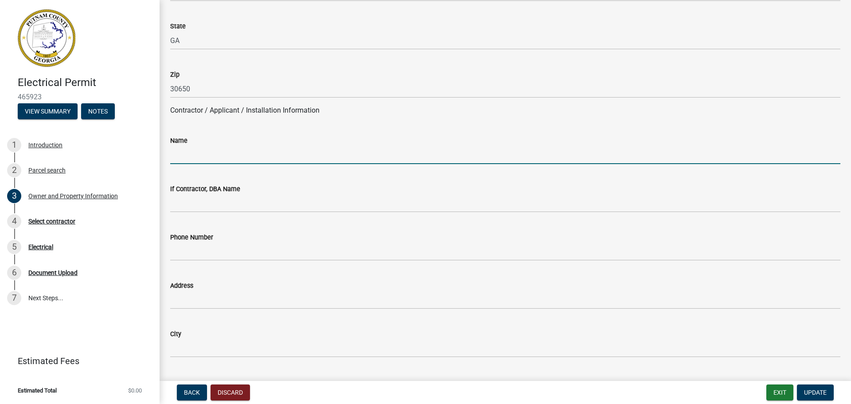
click at [258, 156] on input "Name" at bounding box center [505, 155] width 670 height 18
type input "[PERSON_NAME]"
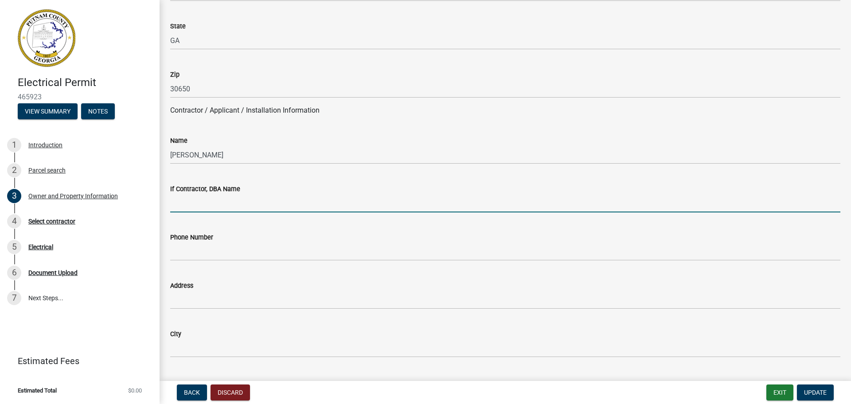
type input "R"
type input "Thrower Electric"
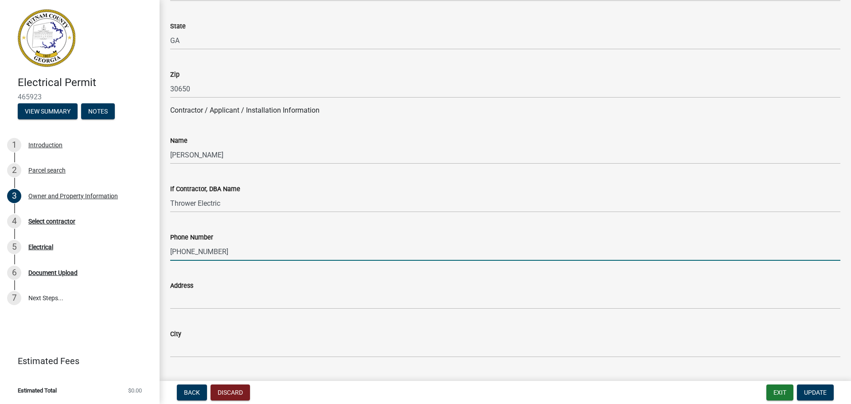
type input "[PHONE_NUMBER]"
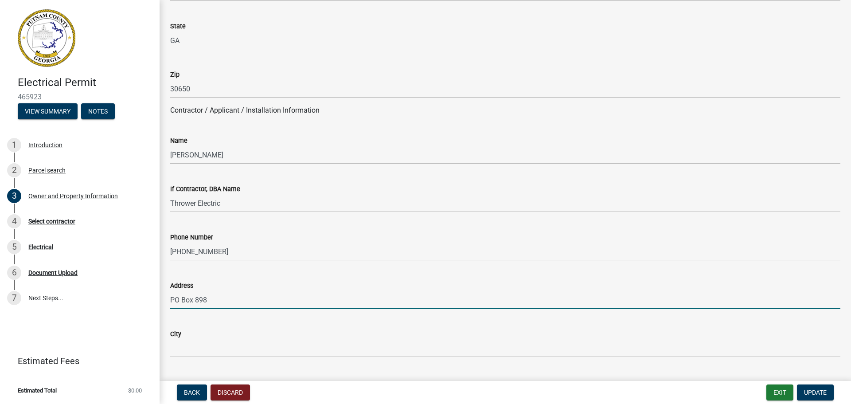
type input "PO Box 898"
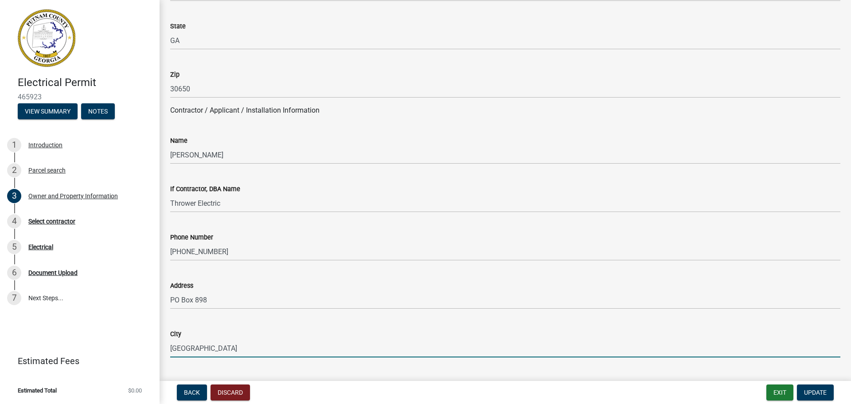
type input "[GEOGRAPHIC_DATA]"
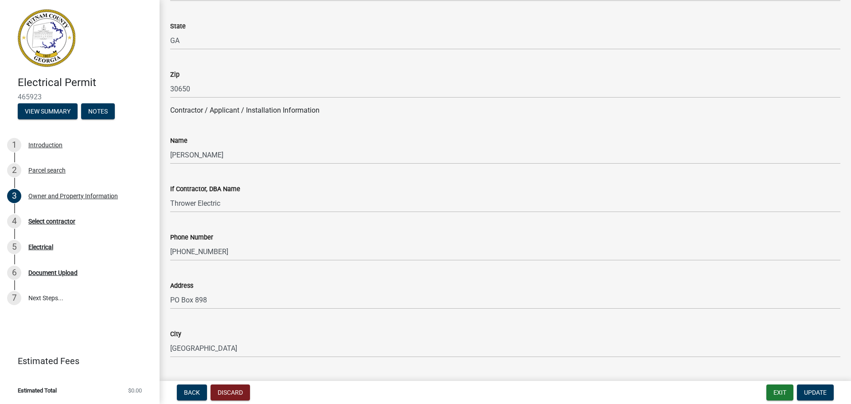
scroll to position [873, 0]
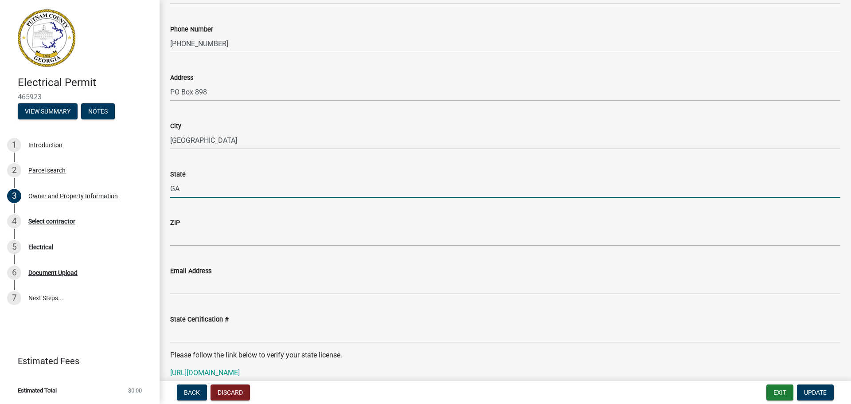
type input "GA"
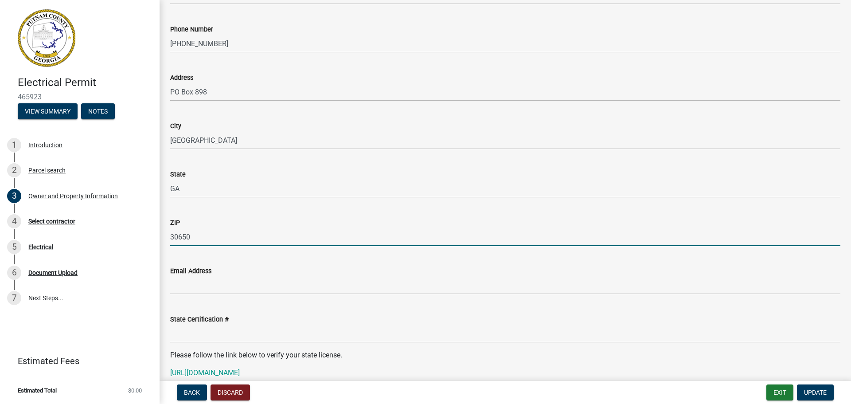
type input "30650"
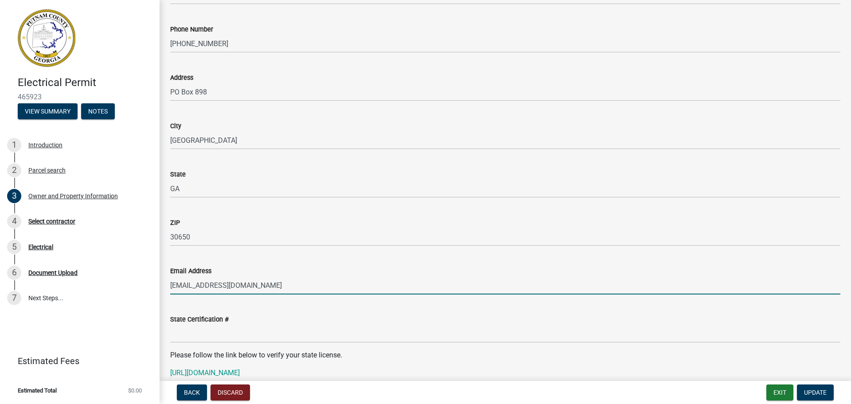
type input "[EMAIL_ADDRESS][DOMAIN_NAME]"
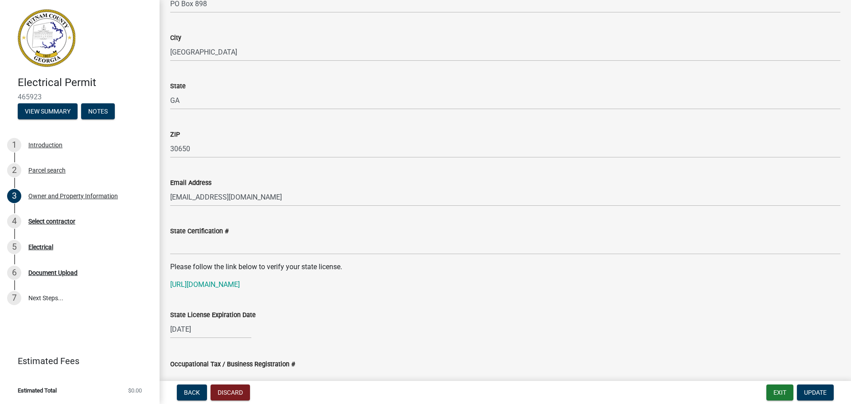
scroll to position [961, 0]
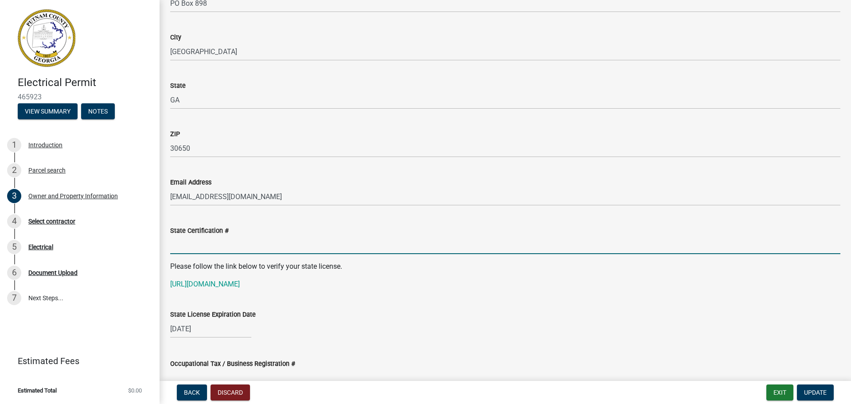
click at [200, 250] on input "State Certification #" at bounding box center [505, 245] width 670 height 18
type input "EN216132"
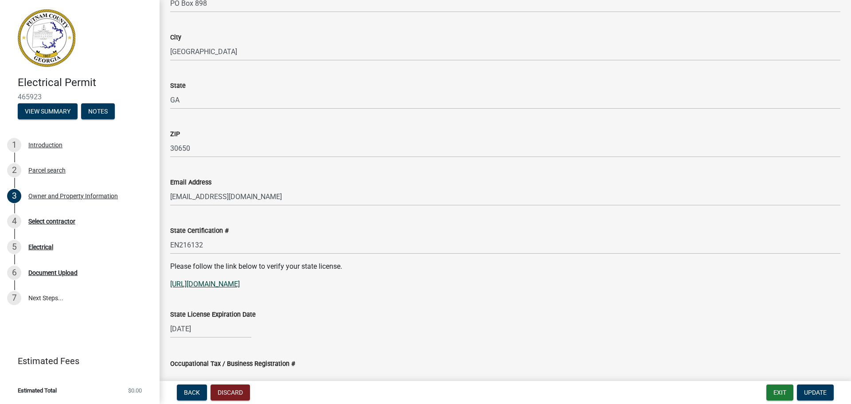
click at [240, 284] on link "[URL][DOMAIN_NAME]" at bounding box center [205, 284] width 70 height 8
click at [316, 219] on div "State Certification # EN216132" at bounding box center [505, 233] width 670 height 41
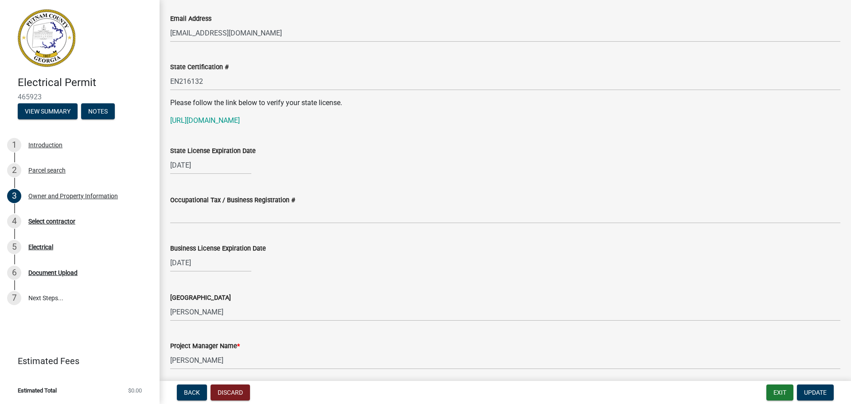
scroll to position [1139, 0]
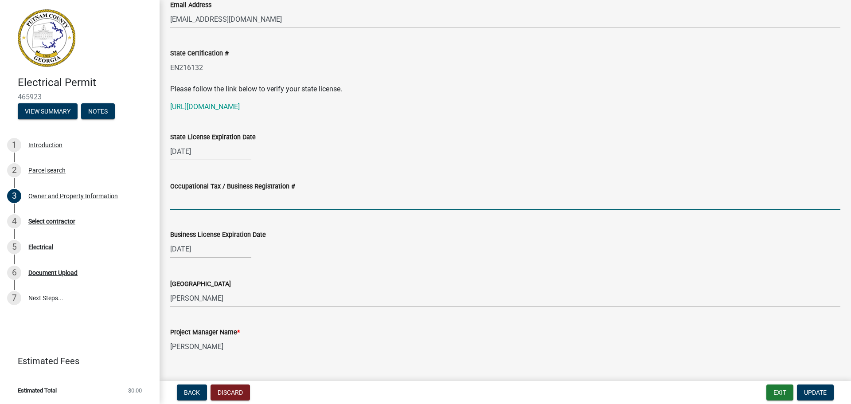
click at [199, 201] on input "Occupational Tax / Business Registration #" at bounding box center [505, 201] width 670 height 18
type input "BL25-0202"
click at [315, 226] on div "Business License Expiration Date [DATE]" at bounding box center [505, 237] width 670 height 41
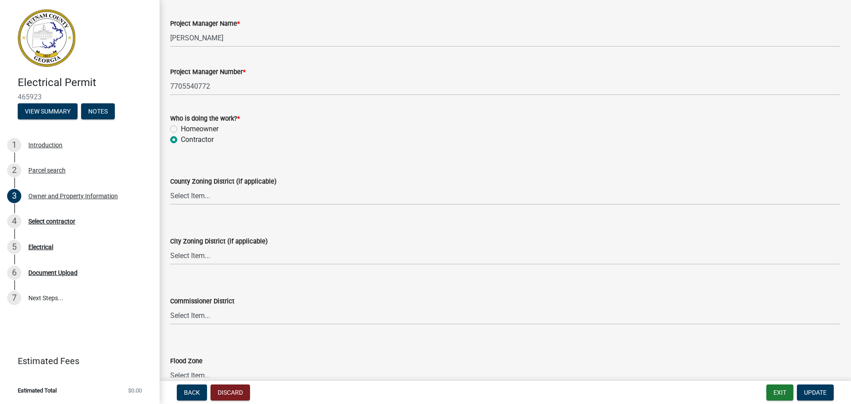
scroll to position [1449, 0]
click at [251, 198] on select "Select Item... AG-1 R-1R R-1 R-2 MHP RM-1 RM-3 C-1 C-2 I-M PUD N/A" at bounding box center [505, 194] width 670 height 18
click at [170, 185] on select "Select Item... AG-1 R-1R R-1 R-2 MHP RM-1 RM-3 C-1 C-2 I-M PUD N/A" at bounding box center [505, 194] width 670 height 18
select select "34fe85c2-5f76-4343-b6bb-8ca387e0bed7"
click at [402, 163] on div "County Zoning District (if applicable) Select Item... AG-1 R-1R R-1 R-2 MHP RM-…" at bounding box center [505, 177] width 670 height 52
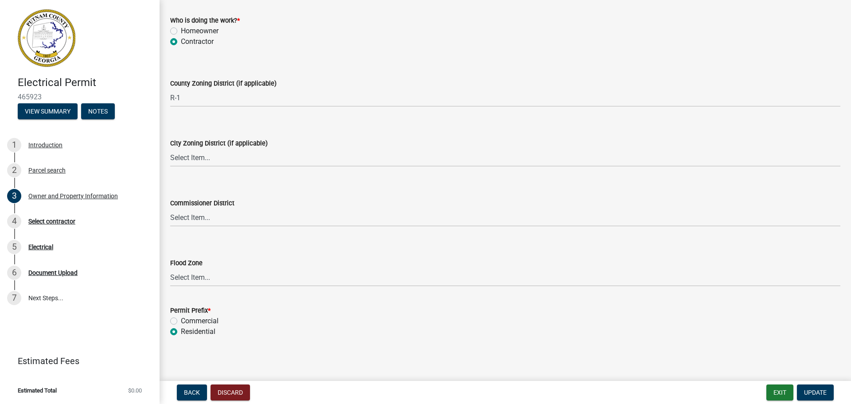
scroll to position [1548, 0]
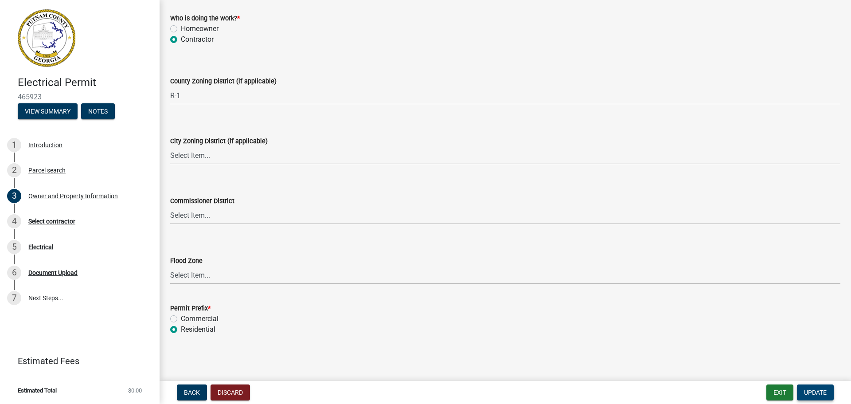
click at [815, 390] on span "Update" at bounding box center [815, 392] width 23 height 7
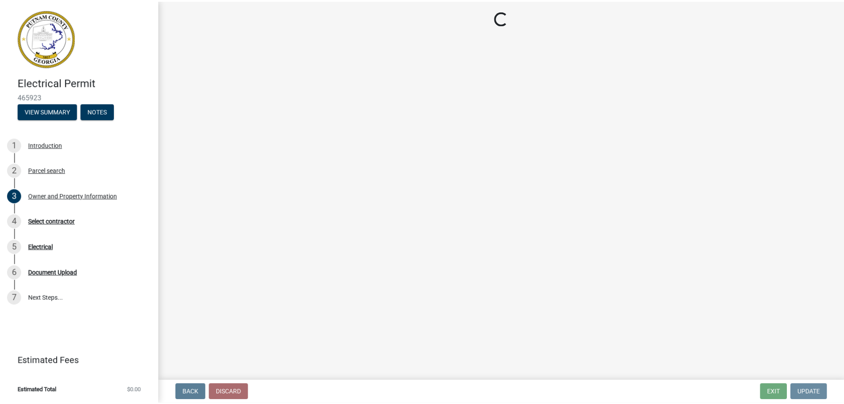
scroll to position [0, 0]
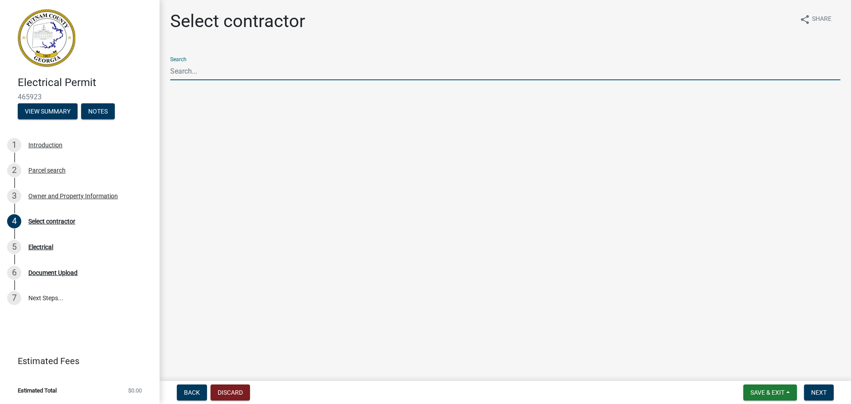
click at [228, 73] on input "Search" at bounding box center [505, 71] width 670 height 18
type input "N"
click at [181, 59] on div "Search" at bounding box center [505, 65] width 670 height 31
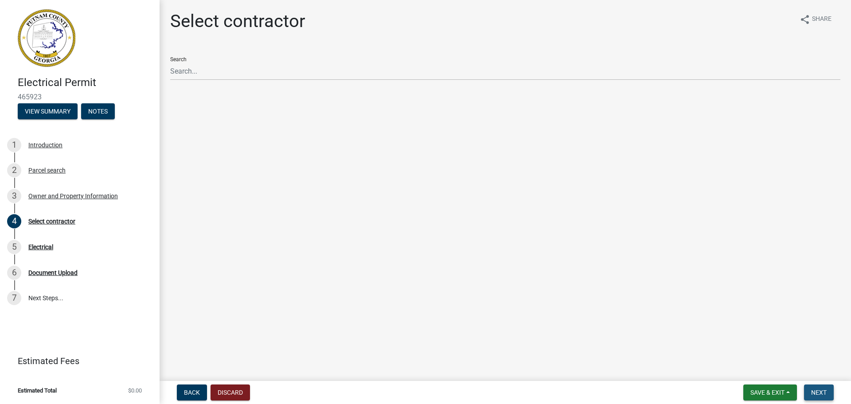
click at [814, 391] on span "Next" at bounding box center [819, 392] width 16 height 7
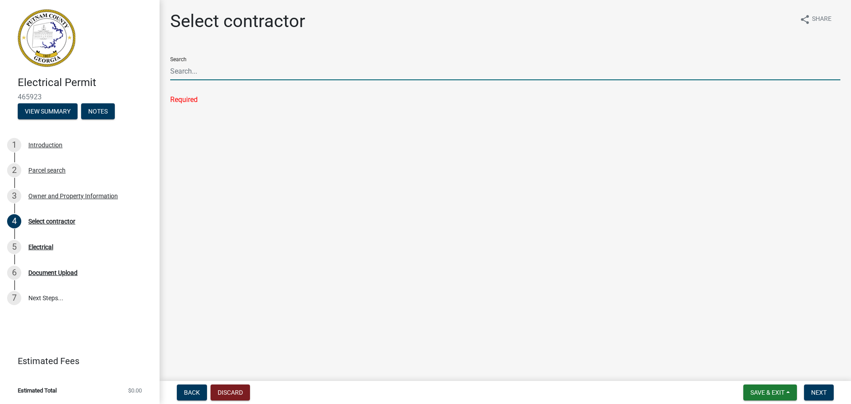
click at [264, 80] on input "Search" at bounding box center [505, 71] width 670 height 18
type input "o"
type input "Not in the list"
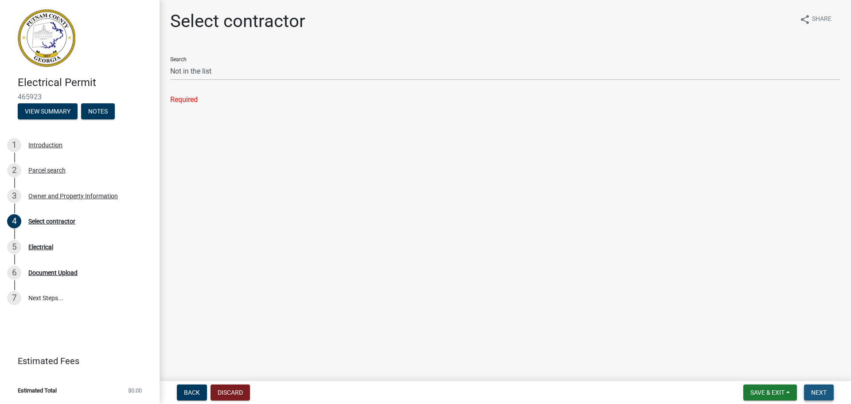
click at [822, 390] on span "Next" at bounding box center [819, 392] width 16 height 7
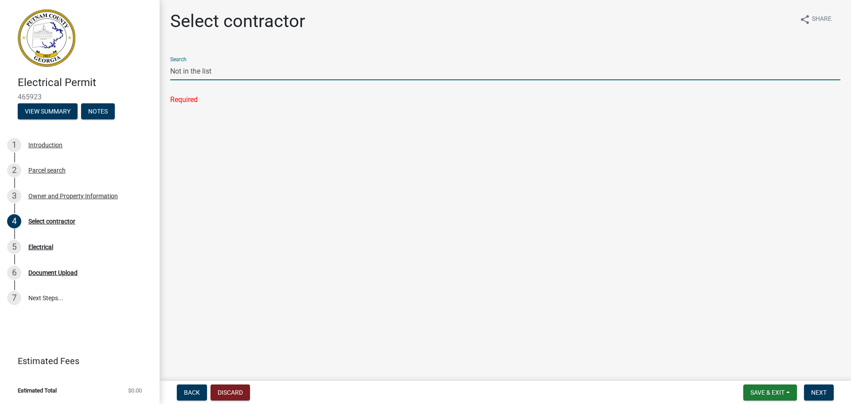
click at [223, 73] on input "Not in the list" at bounding box center [505, 71] width 670 height 18
drag, startPoint x: 223, startPoint y: 73, endPoint x: 129, endPoint y: 68, distance: 94.1
click at [129, 68] on div "Electrical Permit 465923 View Summary Notes 1 Introduction 2 Parcel search 3 Ow…" at bounding box center [425, 202] width 851 height 404
click at [175, 61] on div "Search" at bounding box center [505, 65] width 670 height 31
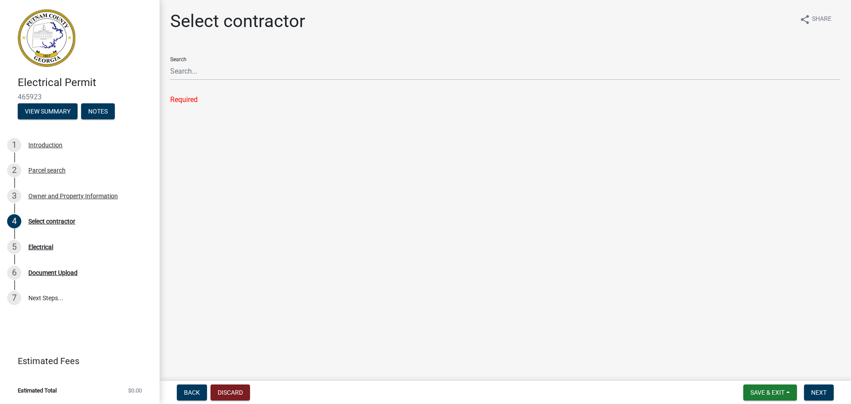
click at [175, 59] on div "Search" at bounding box center [505, 65] width 670 height 31
click at [179, 94] on div "Required" at bounding box center [505, 99] width 670 height 11
click at [183, 81] on div "Search" at bounding box center [505, 72] width 670 height 45
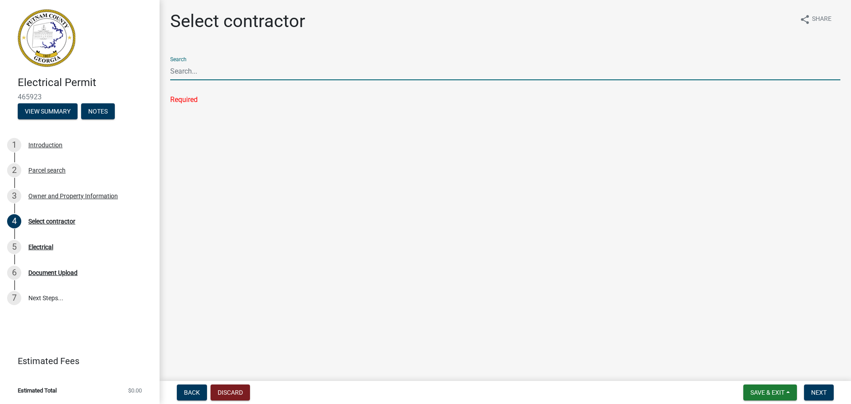
click at [199, 72] on input "Search" at bounding box center [505, 71] width 670 height 18
type input "T"
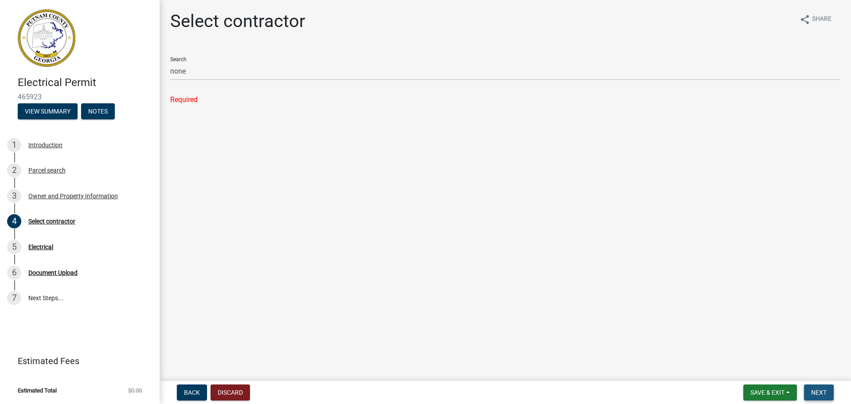
click at [816, 389] on span "Next" at bounding box center [819, 392] width 16 height 7
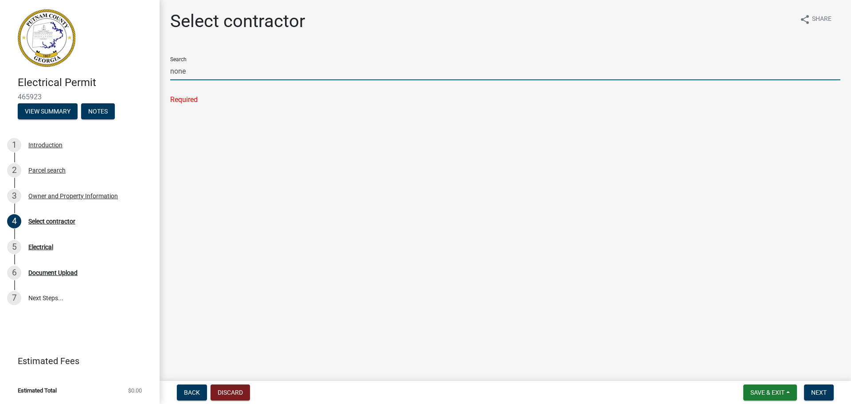
click at [219, 75] on input "none" at bounding box center [505, 71] width 670 height 18
type input "n"
type input "Not in the list"
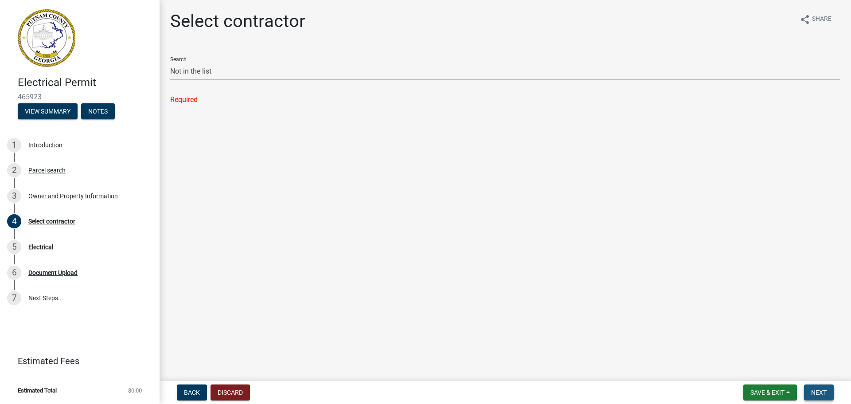
click at [818, 393] on span "Next" at bounding box center [819, 392] width 16 height 7
click at [818, 392] on span "Next" at bounding box center [819, 392] width 16 height 7
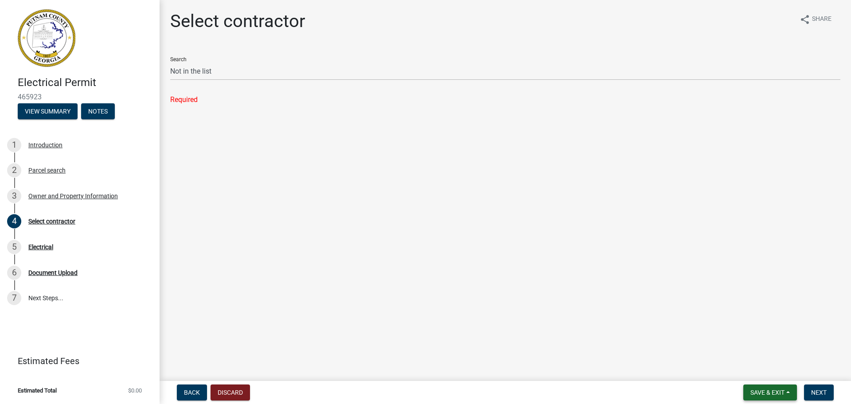
click at [768, 390] on span "Save & Exit" at bounding box center [767, 392] width 34 height 7
click at [749, 367] on button "Save & Exit" at bounding box center [761, 369] width 71 height 21
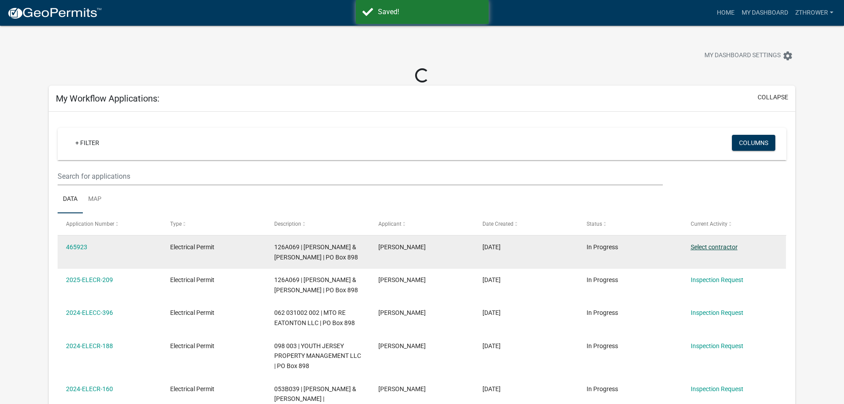
click at [709, 244] on link "Select contractor" at bounding box center [714, 246] width 47 height 7
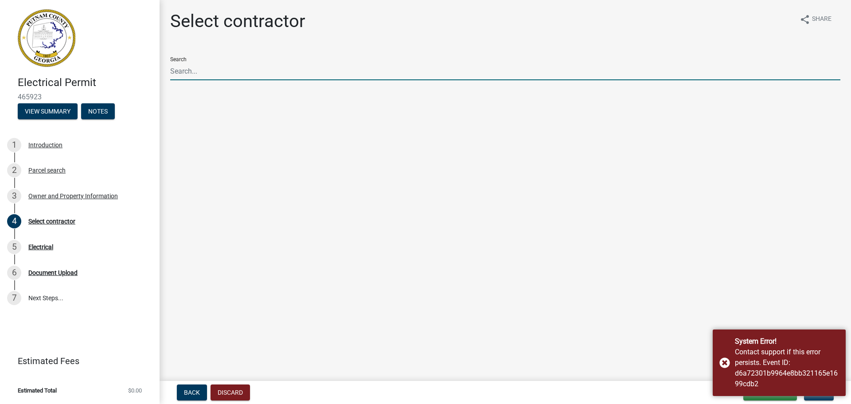
click at [332, 75] on input "Search" at bounding box center [505, 71] width 670 height 18
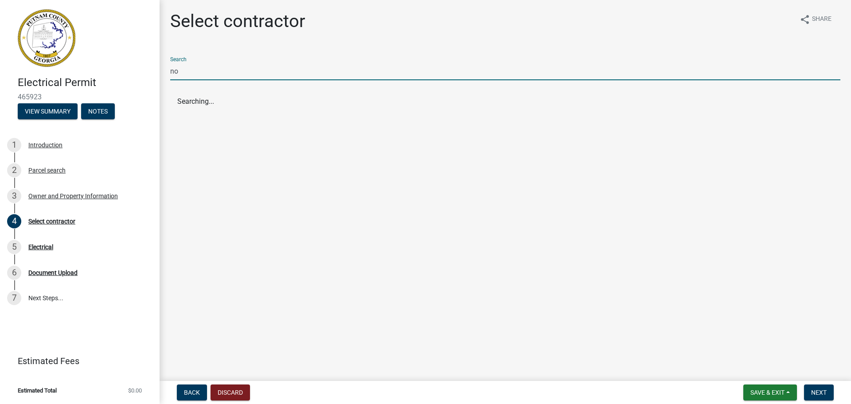
type input "n"
